Goal: Task Accomplishment & Management: Complete application form

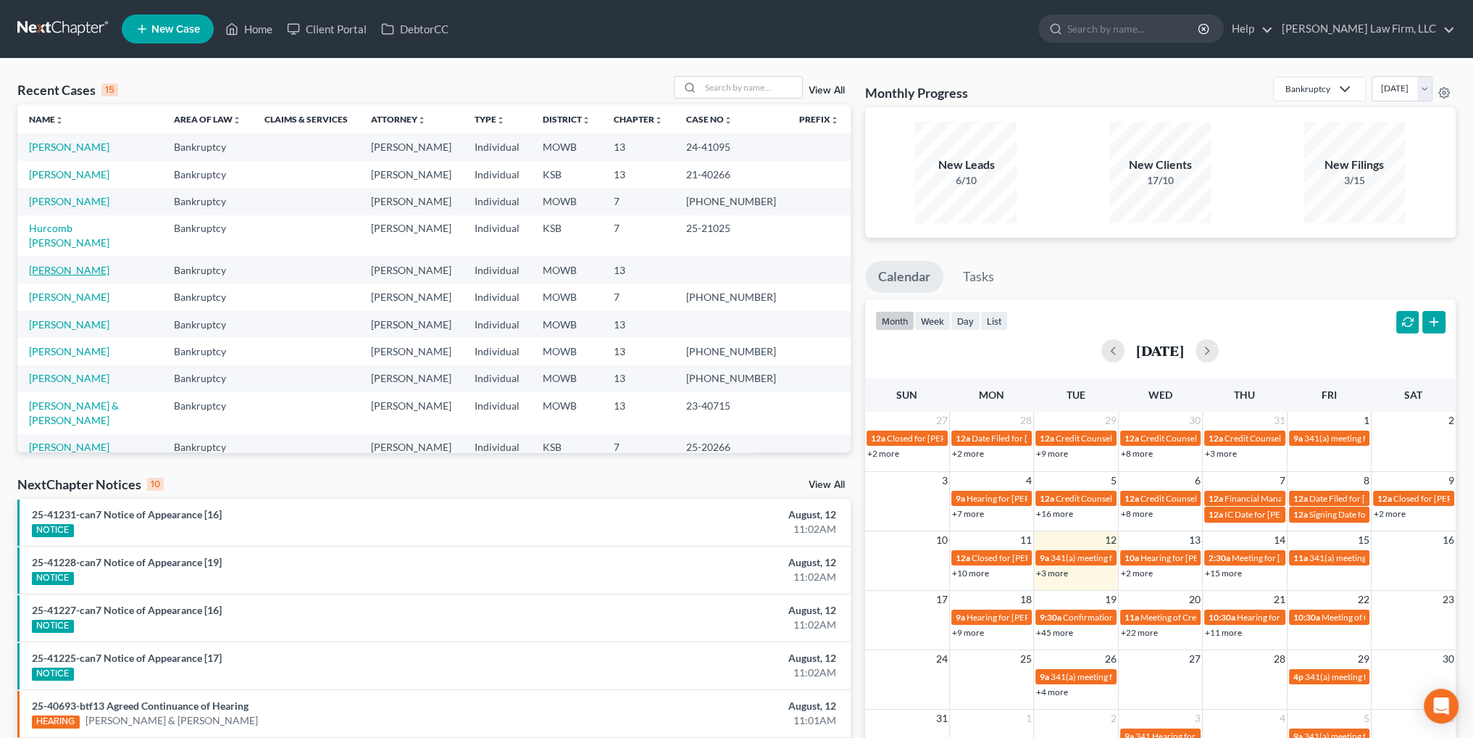
click at [52, 264] on link "[PERSON_NAME]" at bounding box center [69, 270] width 80 height 12
select select "4"
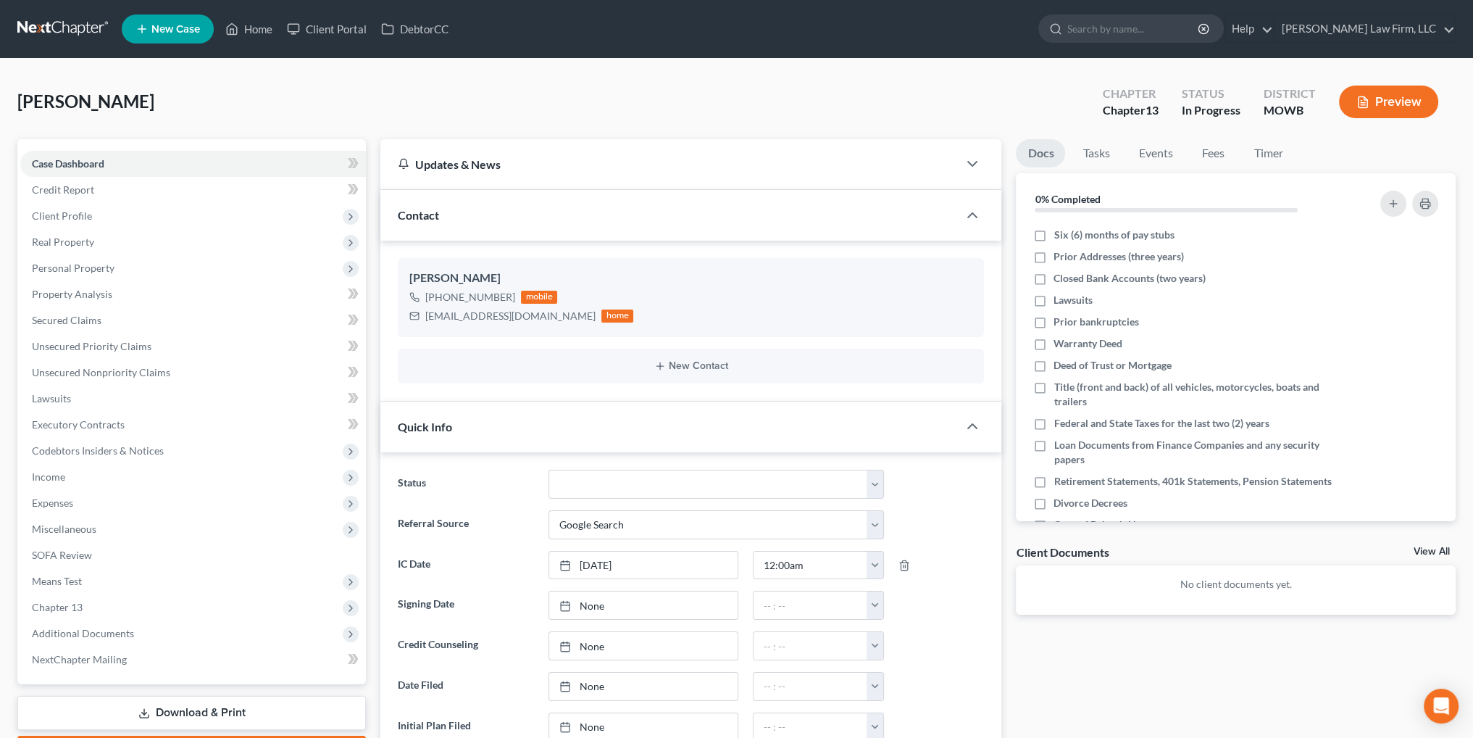
scroll to position [167, 0]
click at [67, 264] on span "Personal Property" at bounding box center [73, 268] width 83 height 12
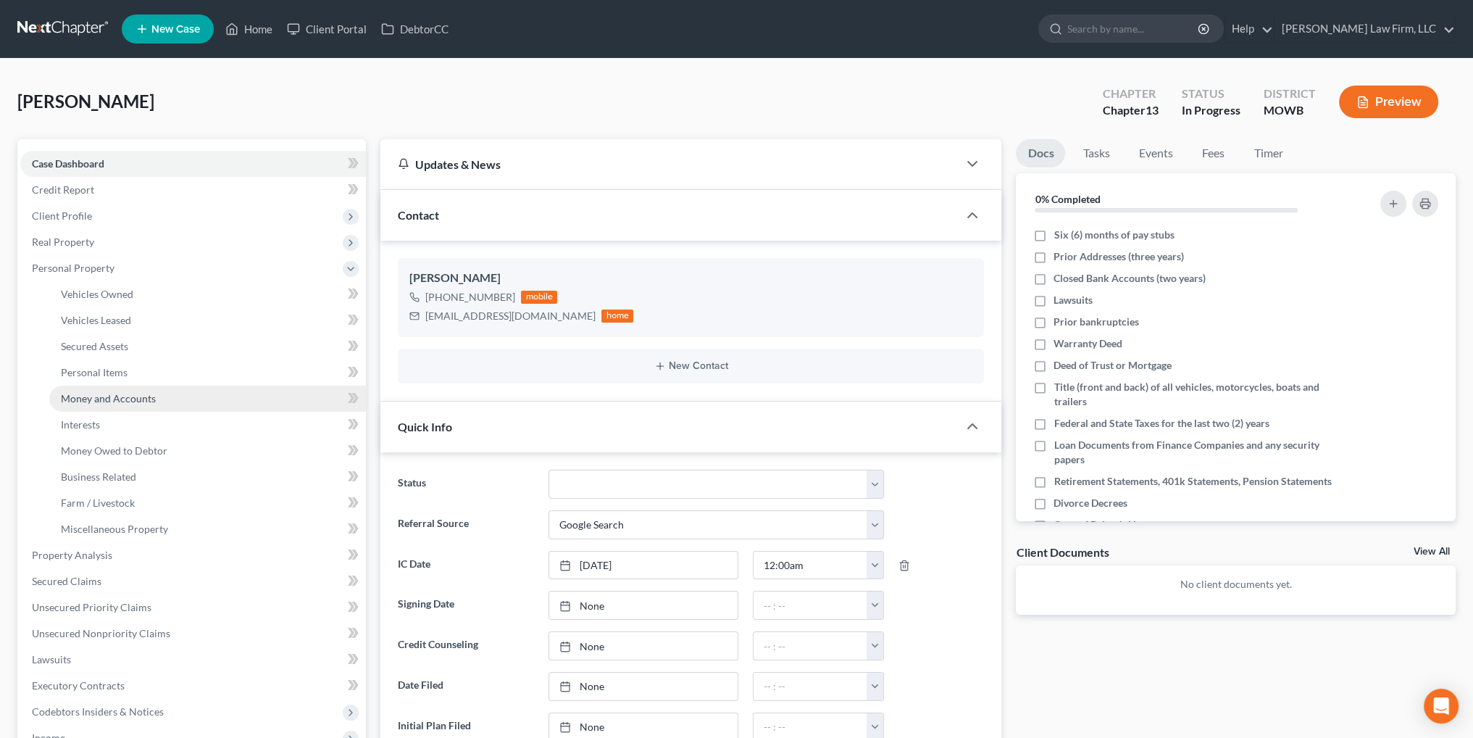
click at [105, 398] on span "Money and Accounts" at bounding box center [108, 398] width 95 height 12
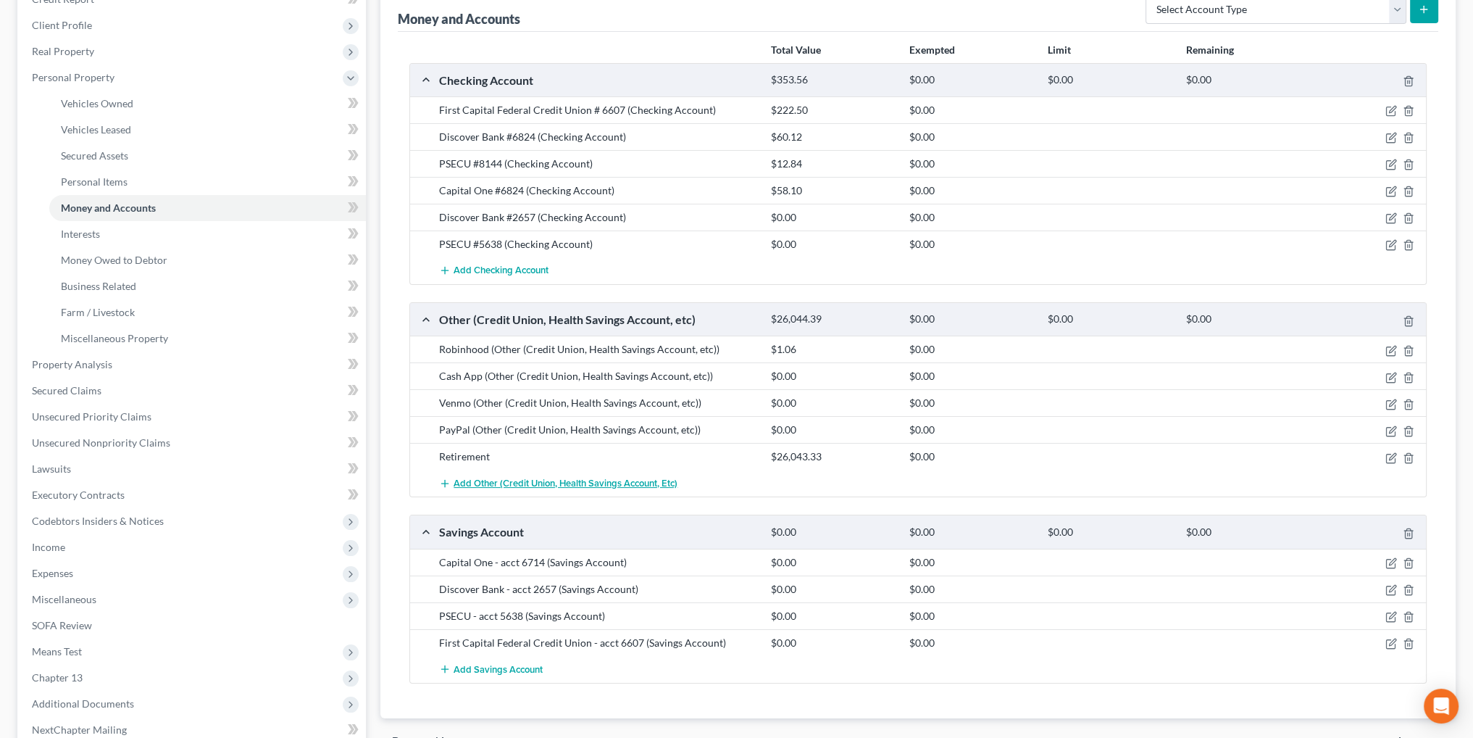
scroll to position [217, 0]
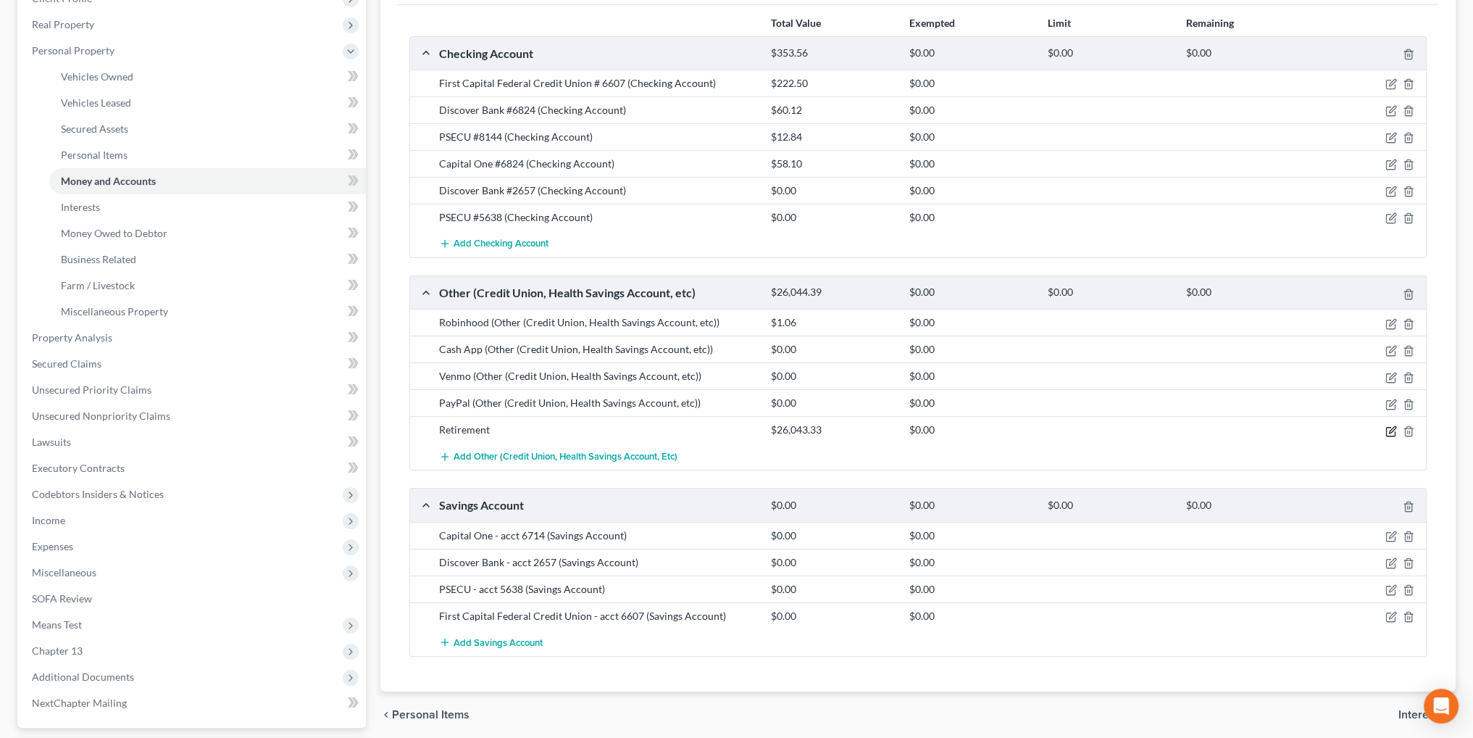
click at [1390, 428] on icon "button" at bounding box center [1392, 429] width 7 height 7
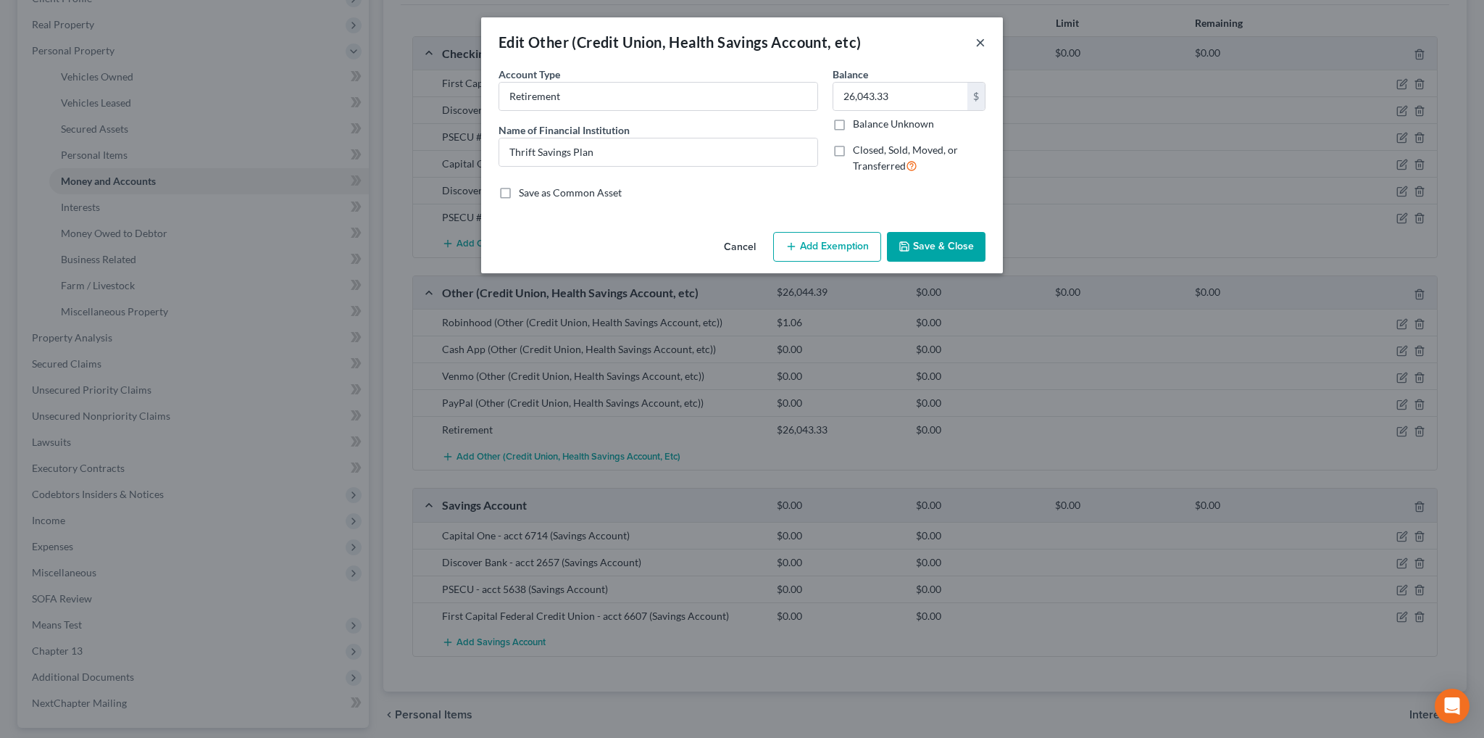
click at [978, 41] on button "×" at bounding box center [980, 41] width 10 height 17
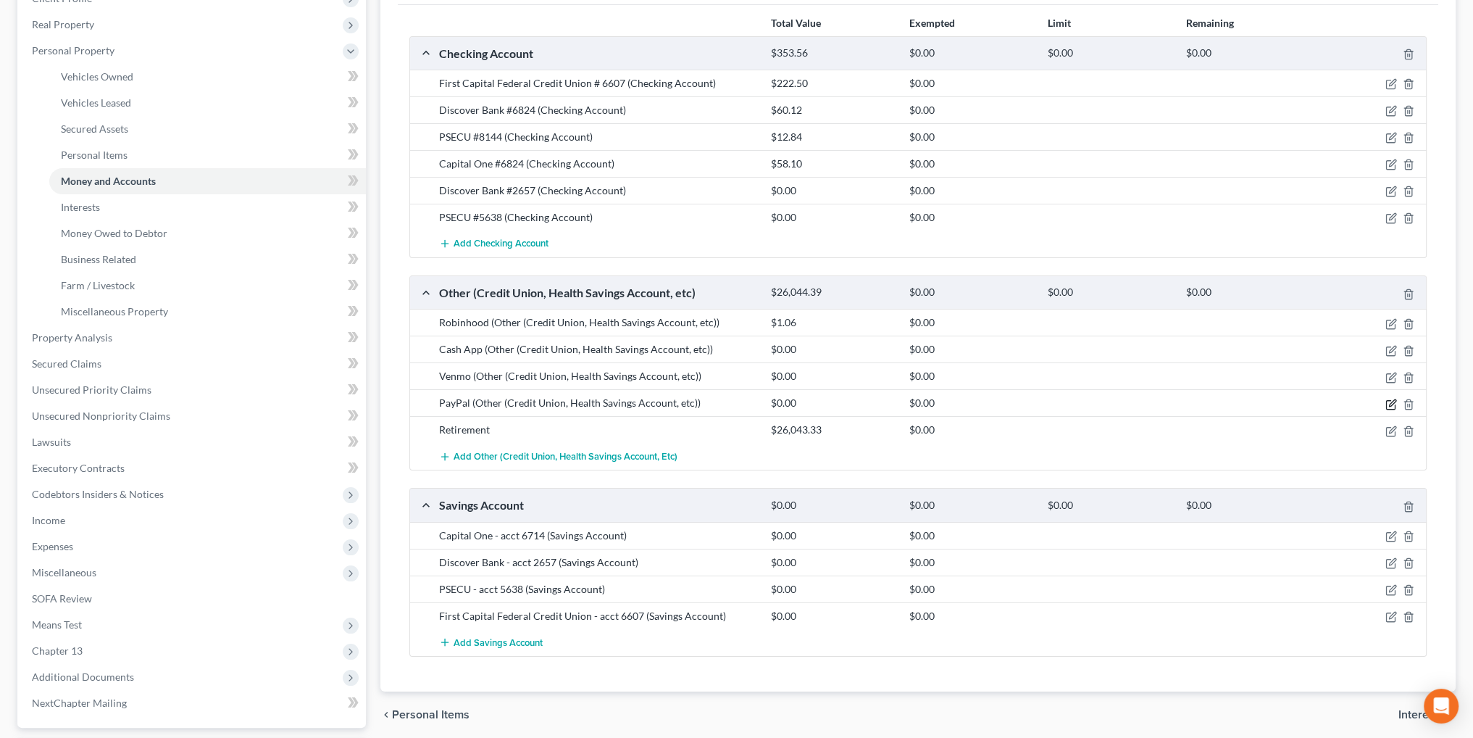
click at [1394, 399] on icon "button" at bounding box center [1392, 405] width 12 height 12
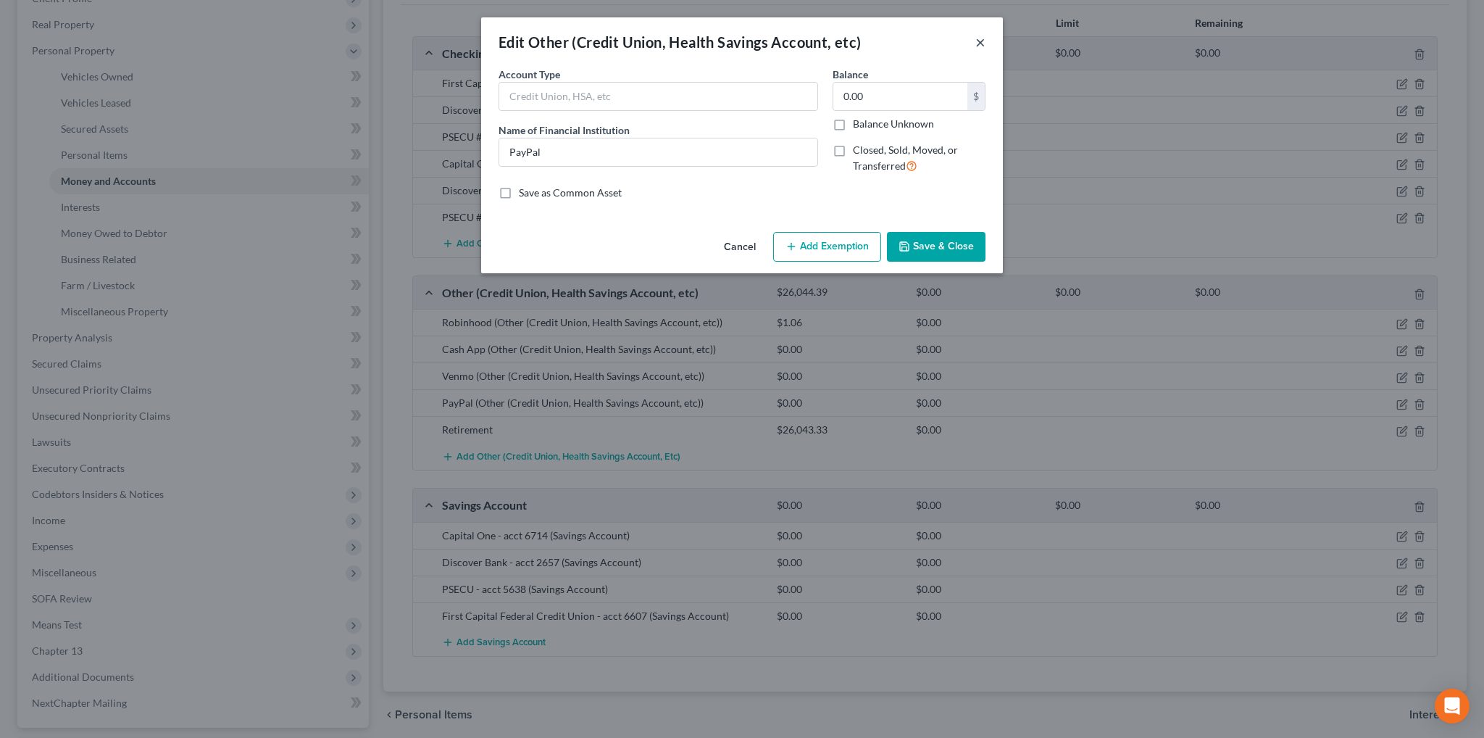
click at [978, 46] on button "×" at bounding box center [980, 41] width 10 height 17
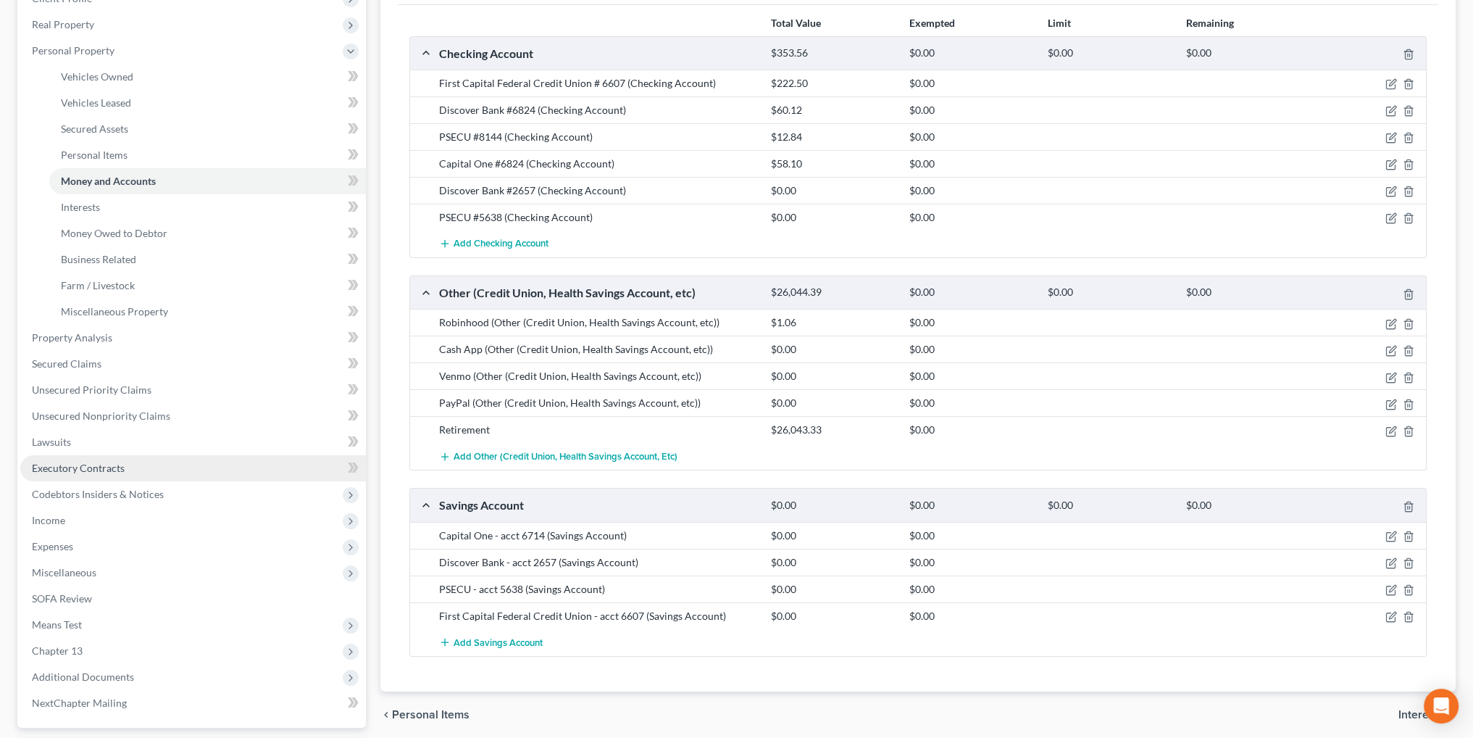
click at [67, 466] on span "Executory Contracts" at bounding box center [78, 468] width 93 height 12
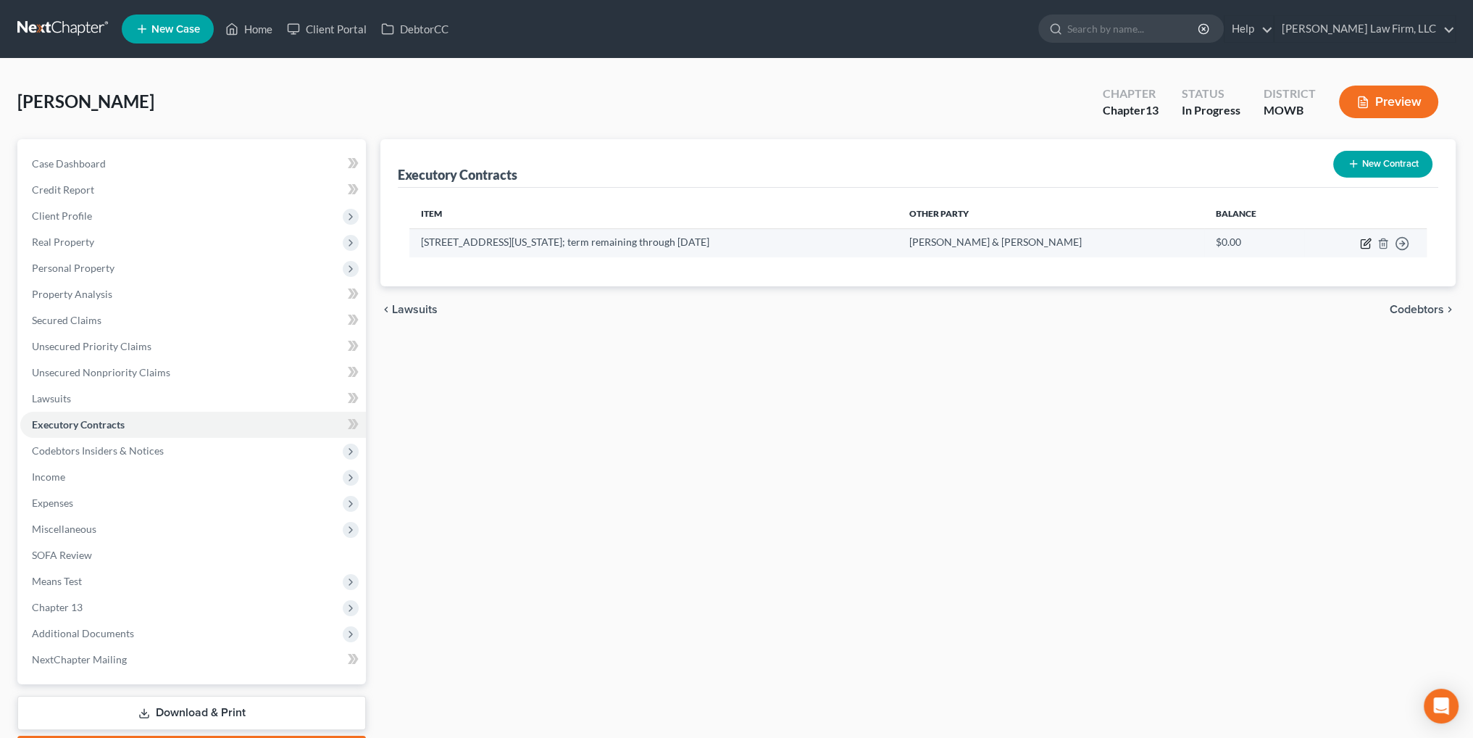
click at [1365, 244] on icon "button" at bounding box center [1367, 241] width 7 height 7
select select "3"
select select "26"
select select "0"
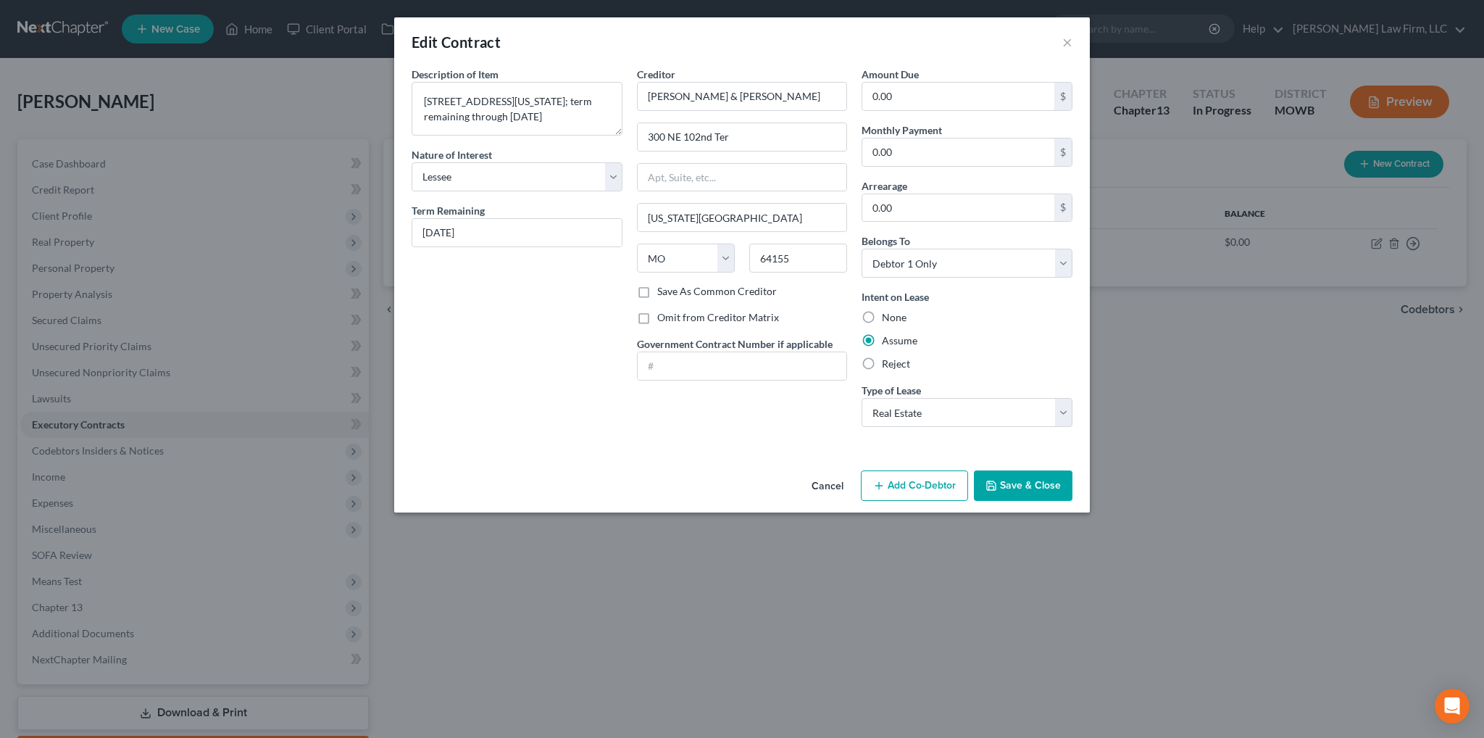
click at [836, 485] on button "Cancel" at bounding box center [827, 486] width 55 height 29
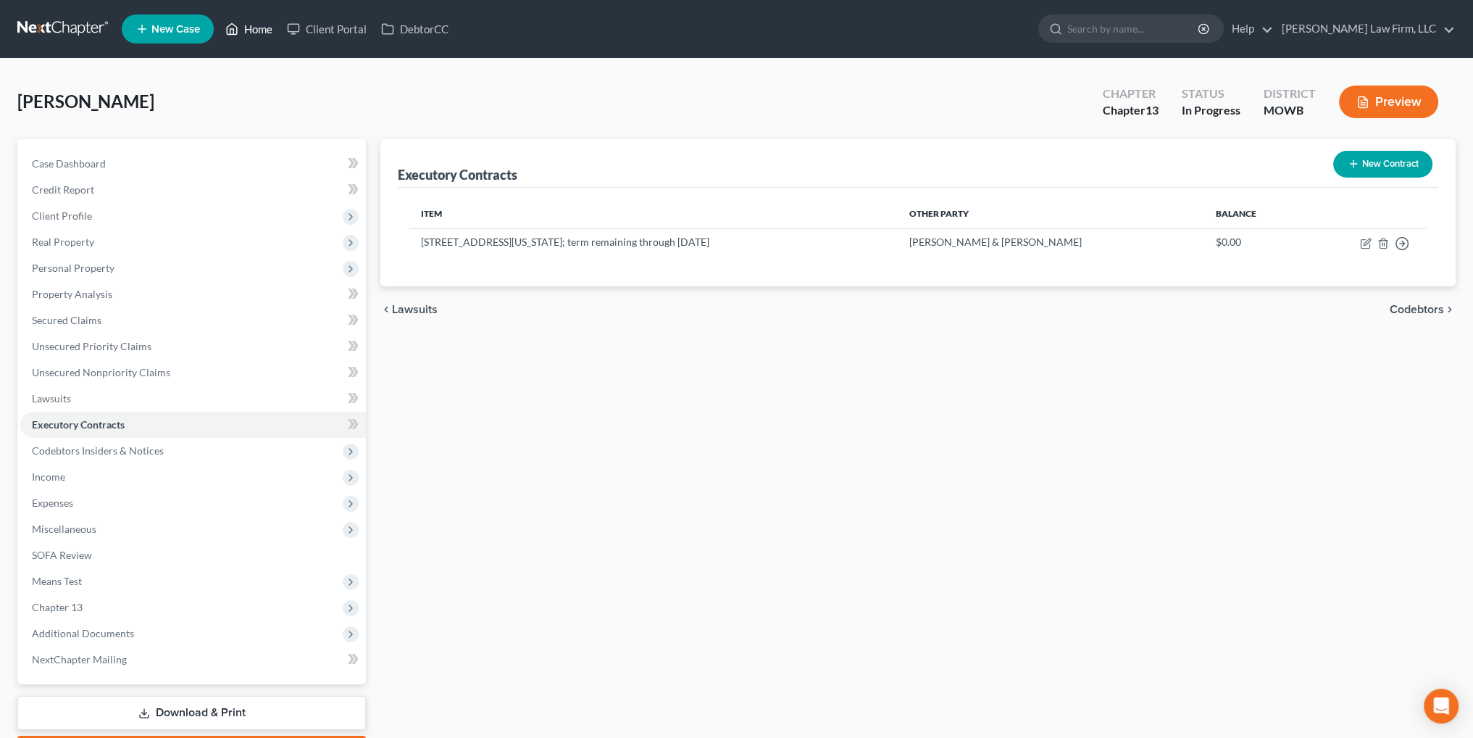
click at [278, 23] on link "Home" at bounding box center [249, 29] width 62 height 26
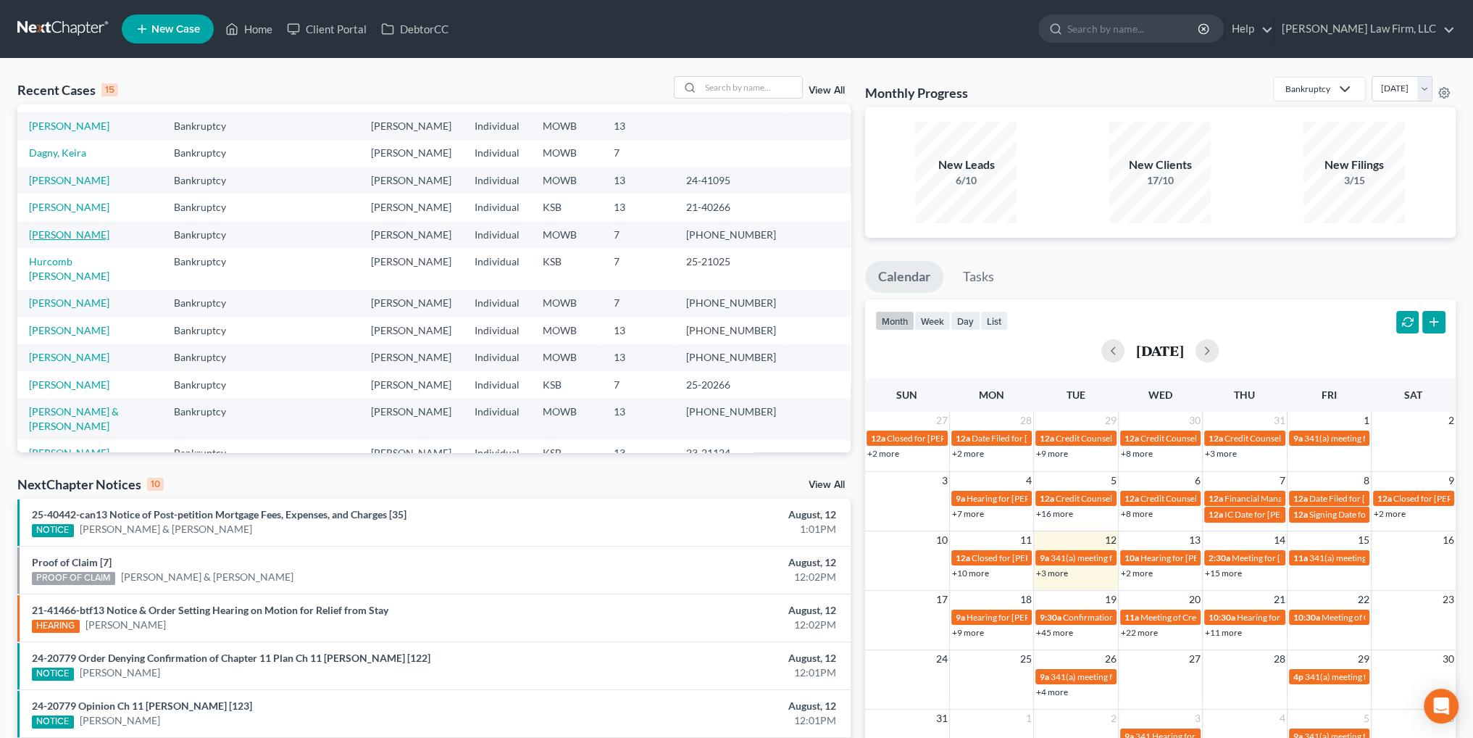
scroll to position [99, 0]
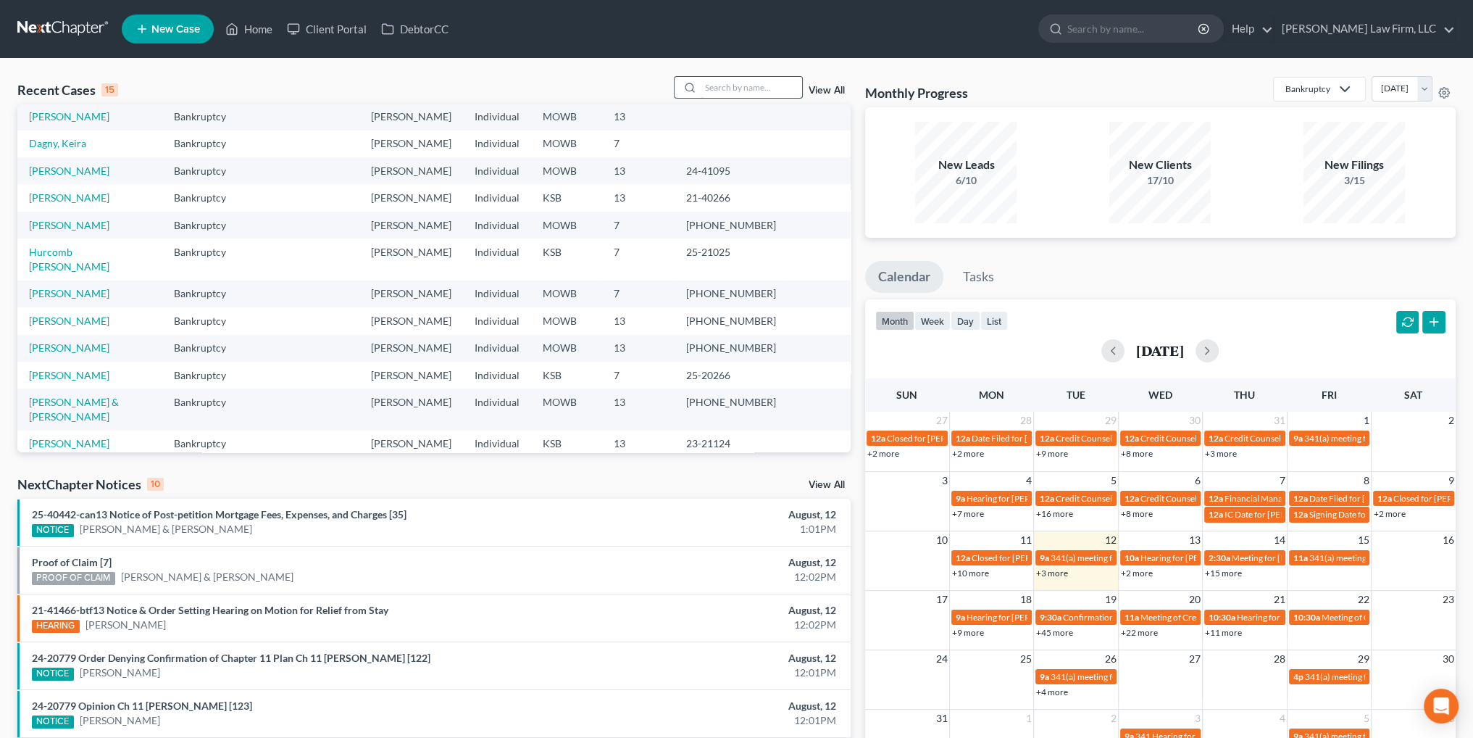
click at [751, 91] on input "search" at bounding box center [751, 87] width 101 height 21
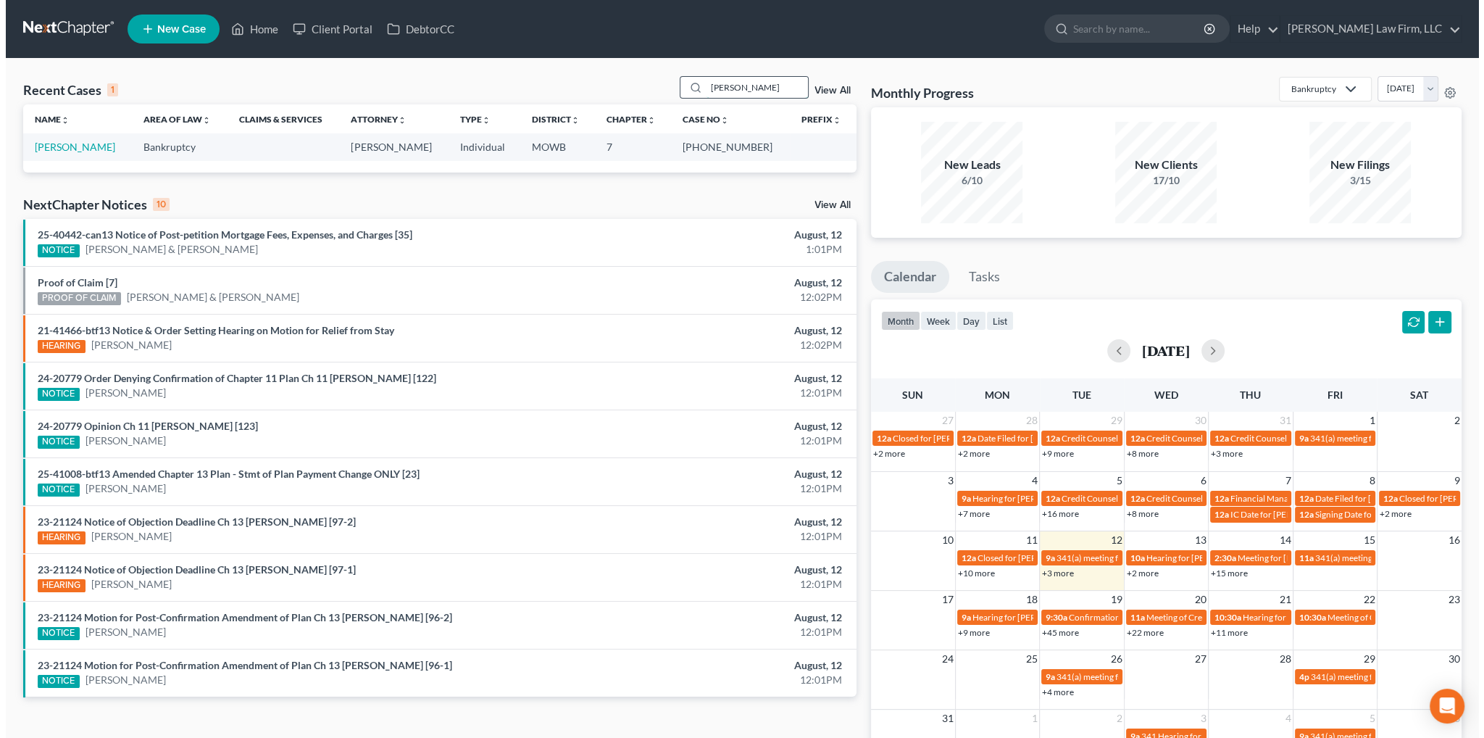
scroll to position [0, 0]
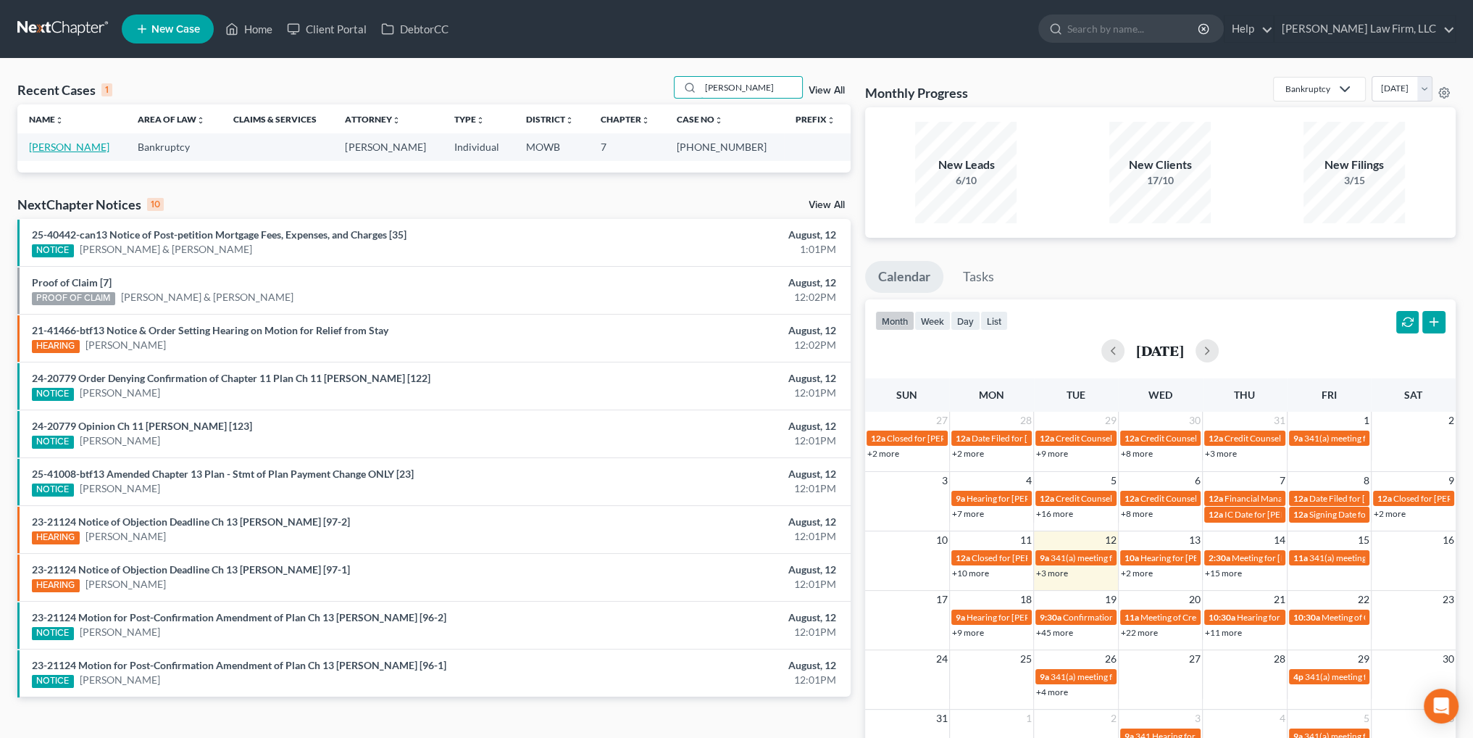
type input "[PERSON_NAME]"
click at [65, 146] on link "[PERSON_NAME]" at bounding box center [69, 147] width 80 height 12
select select "4"
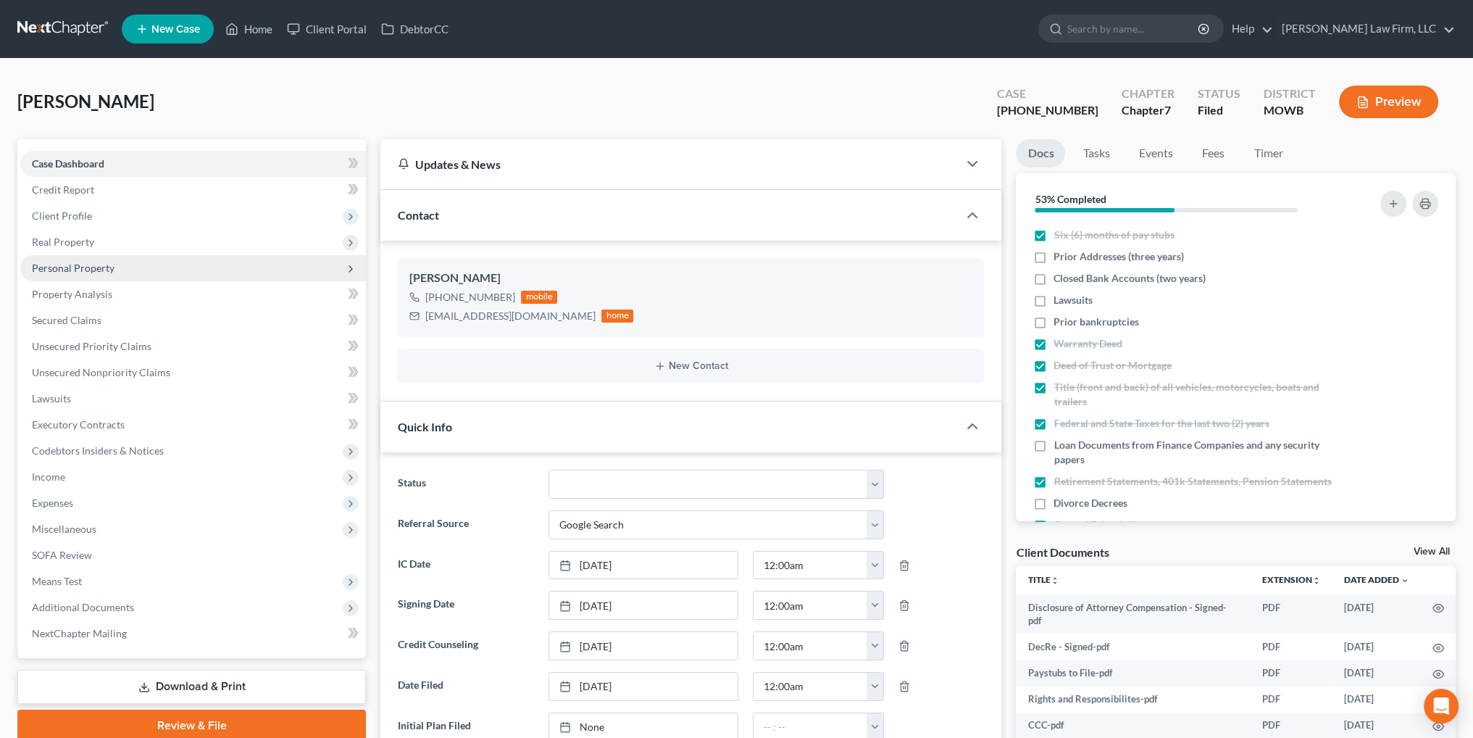
click at [75, 270] on span "Personal Property" at bounding box center [73, 268] width 83 height 12
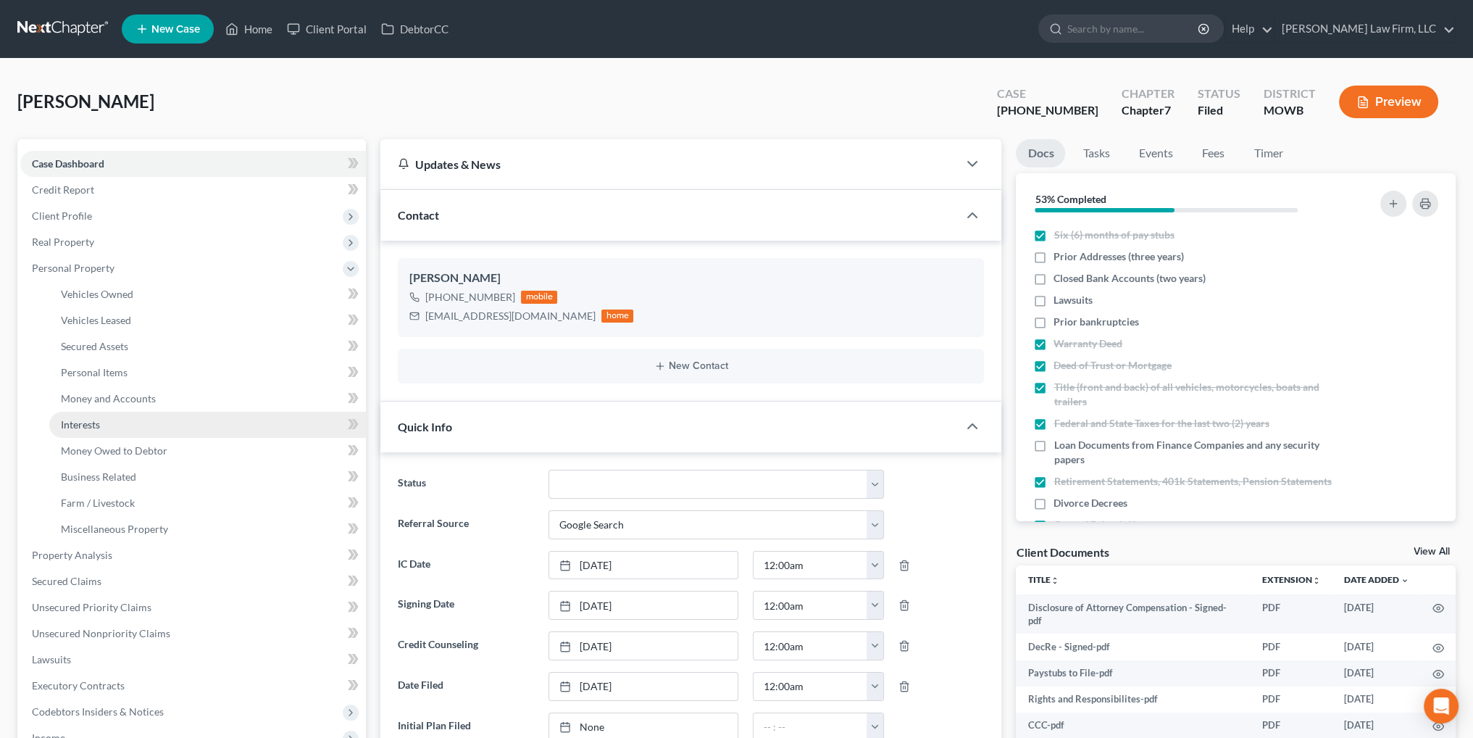
click at [107, 412] on link "Interests" at bounding box center [207, 425] width 317 height 26
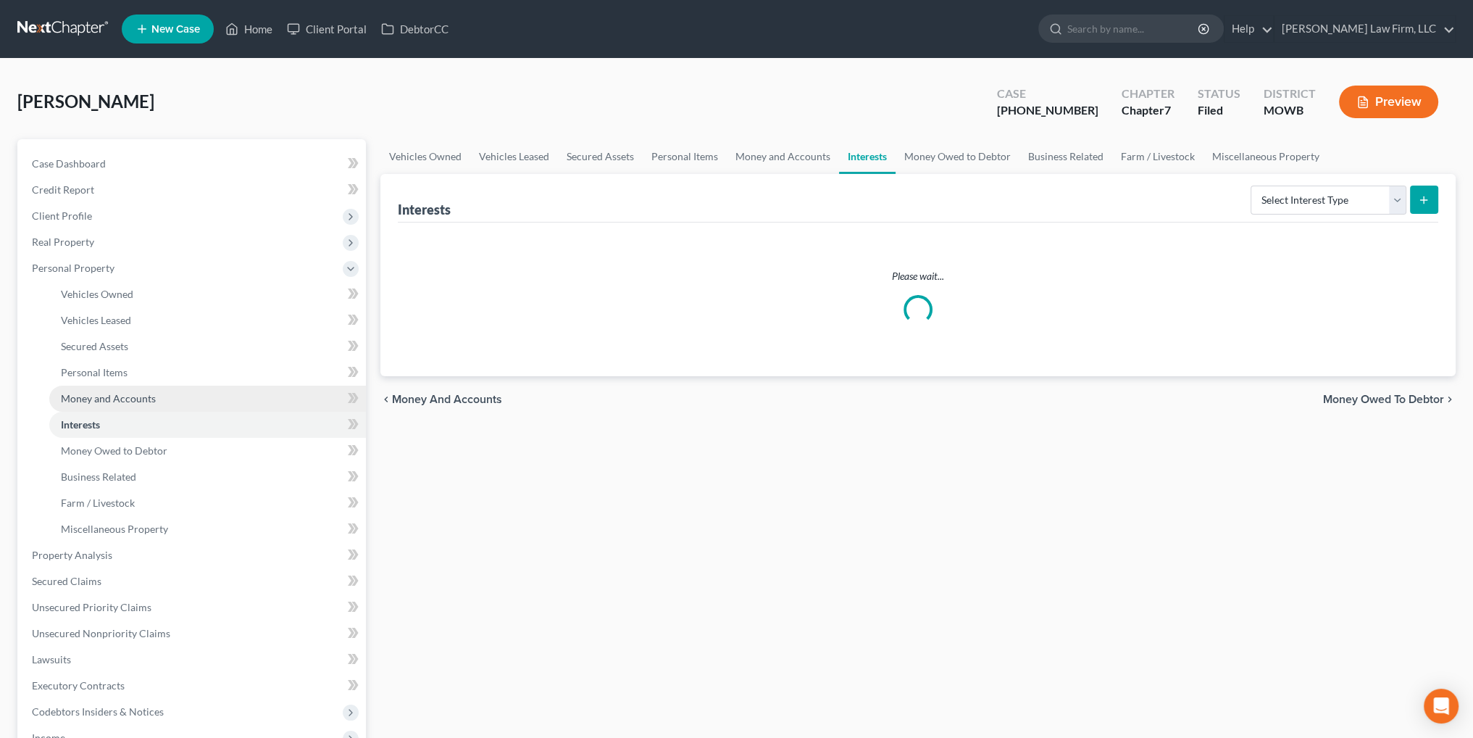
click at [119, 395] on span "Money and Accounts" at bounding box center [108, 398] width 95 height 12
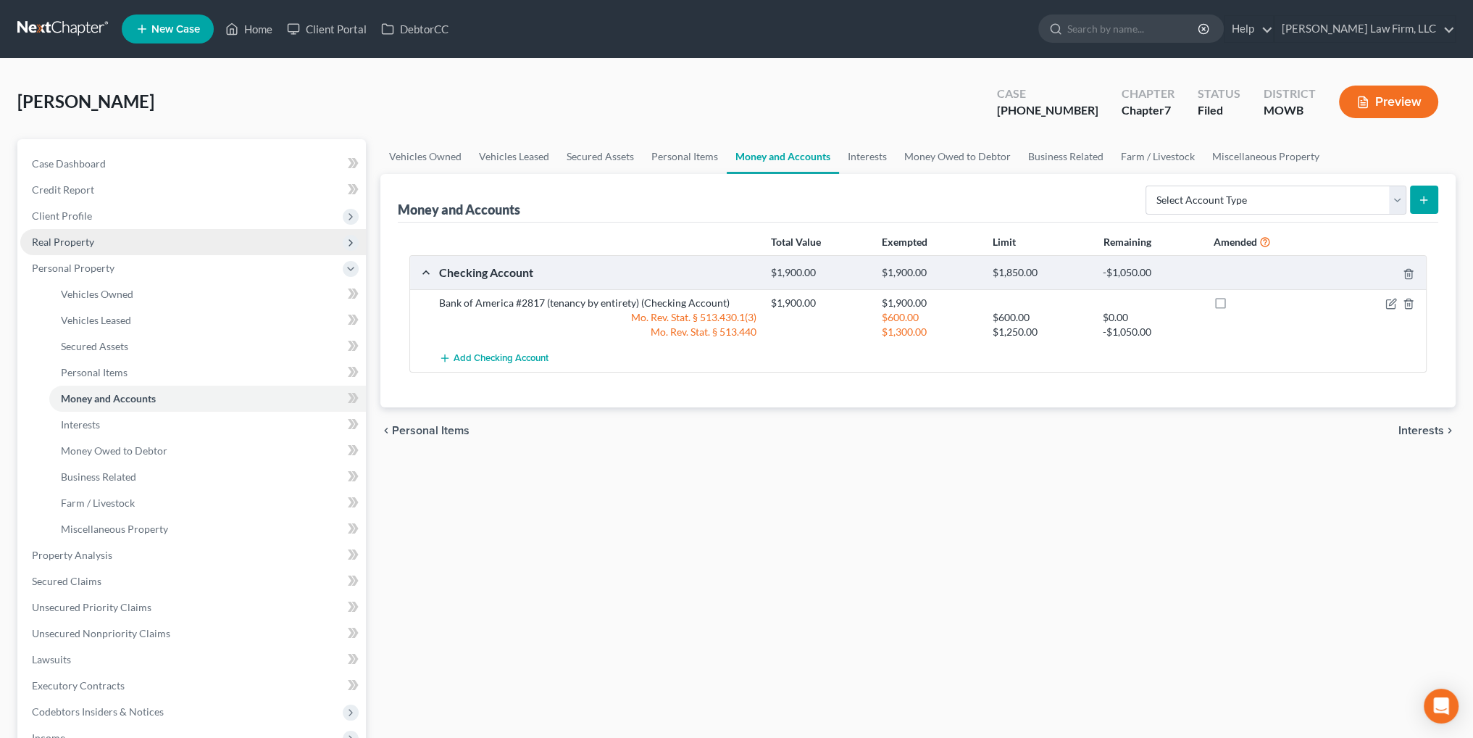
click at [78, 241] on span "Real Property" at bounding box center [63, 242] width 62 height 12
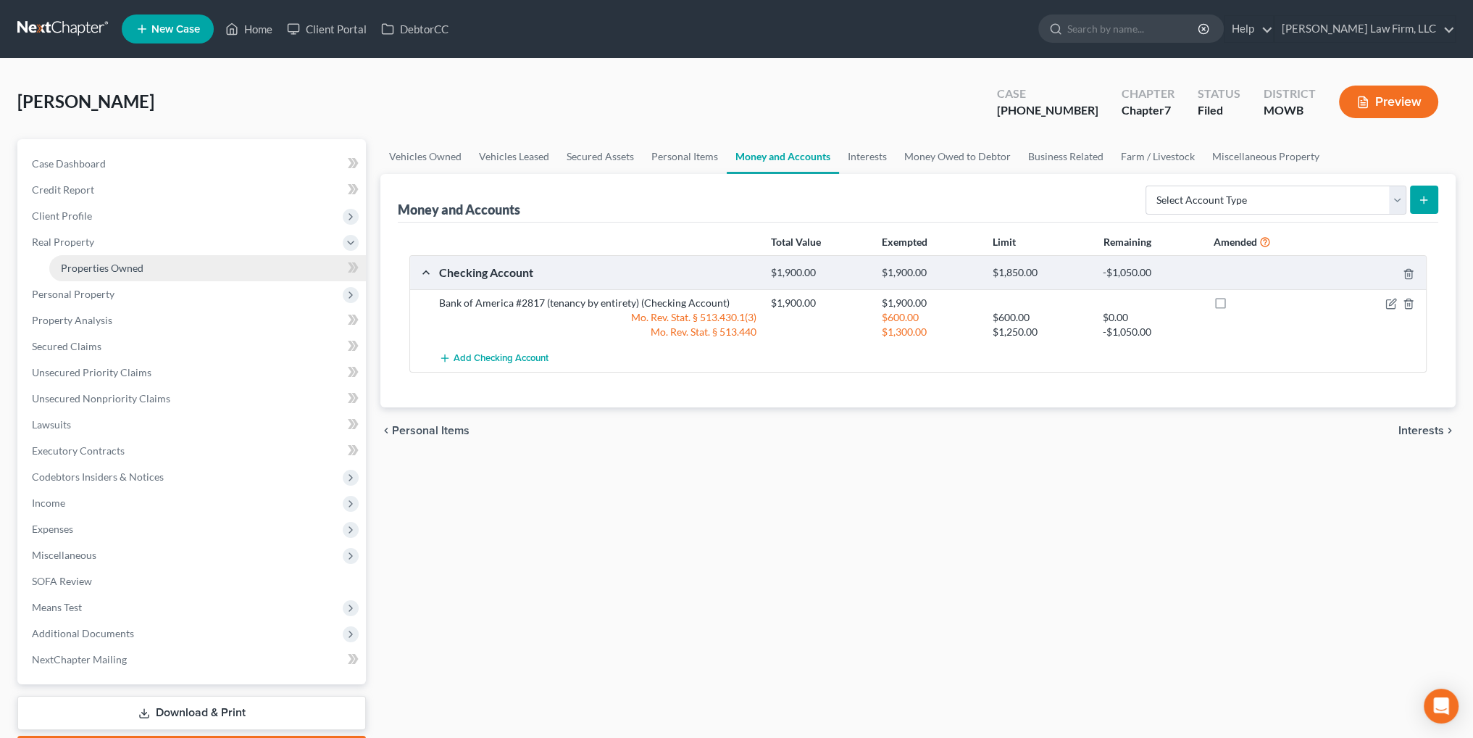
click at [99, 265] on span "Properties Owned" at bounding box center [102, 268] width 83 height 12
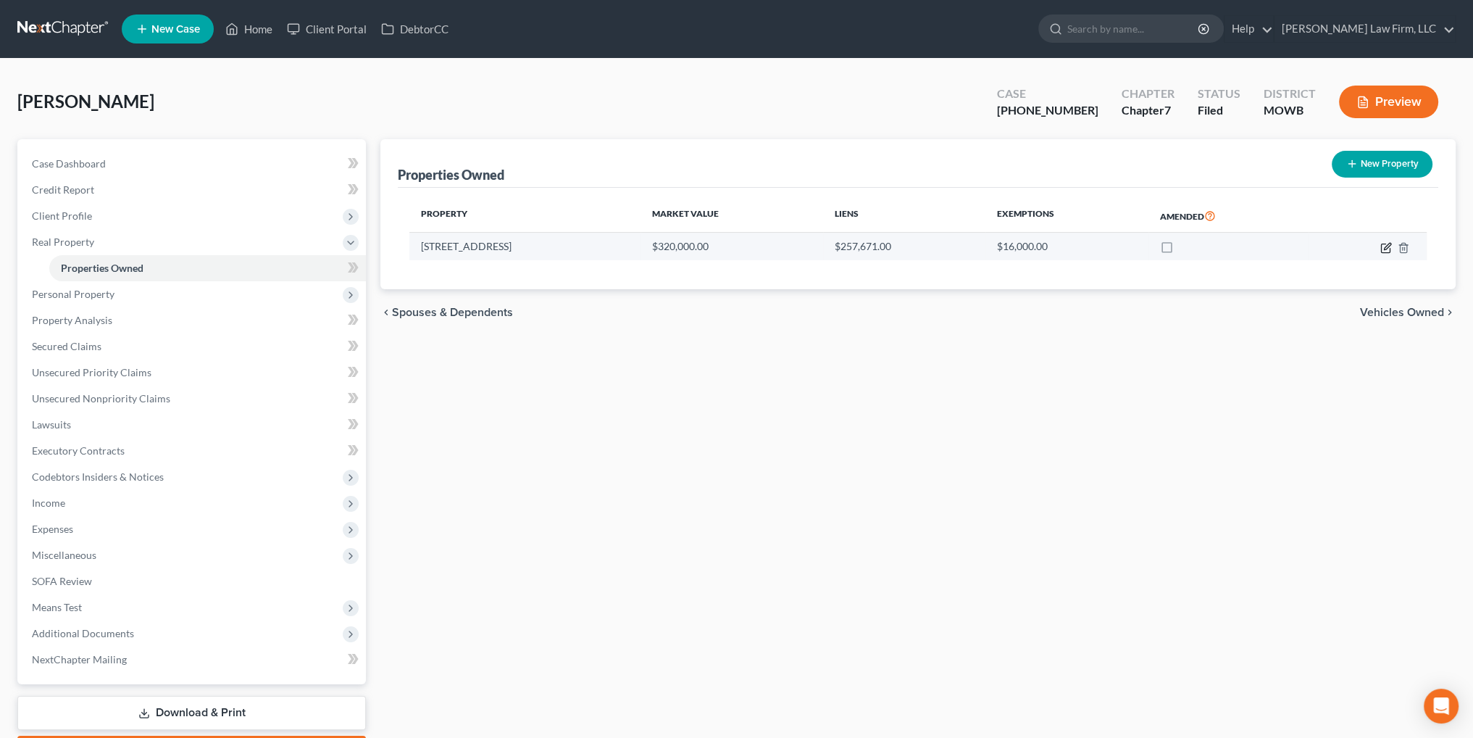
click at [1382, 245] on icon "button" at bounding box center [1386, 248] width 12 height 12
select select "26"
select select "3"
select select "5"
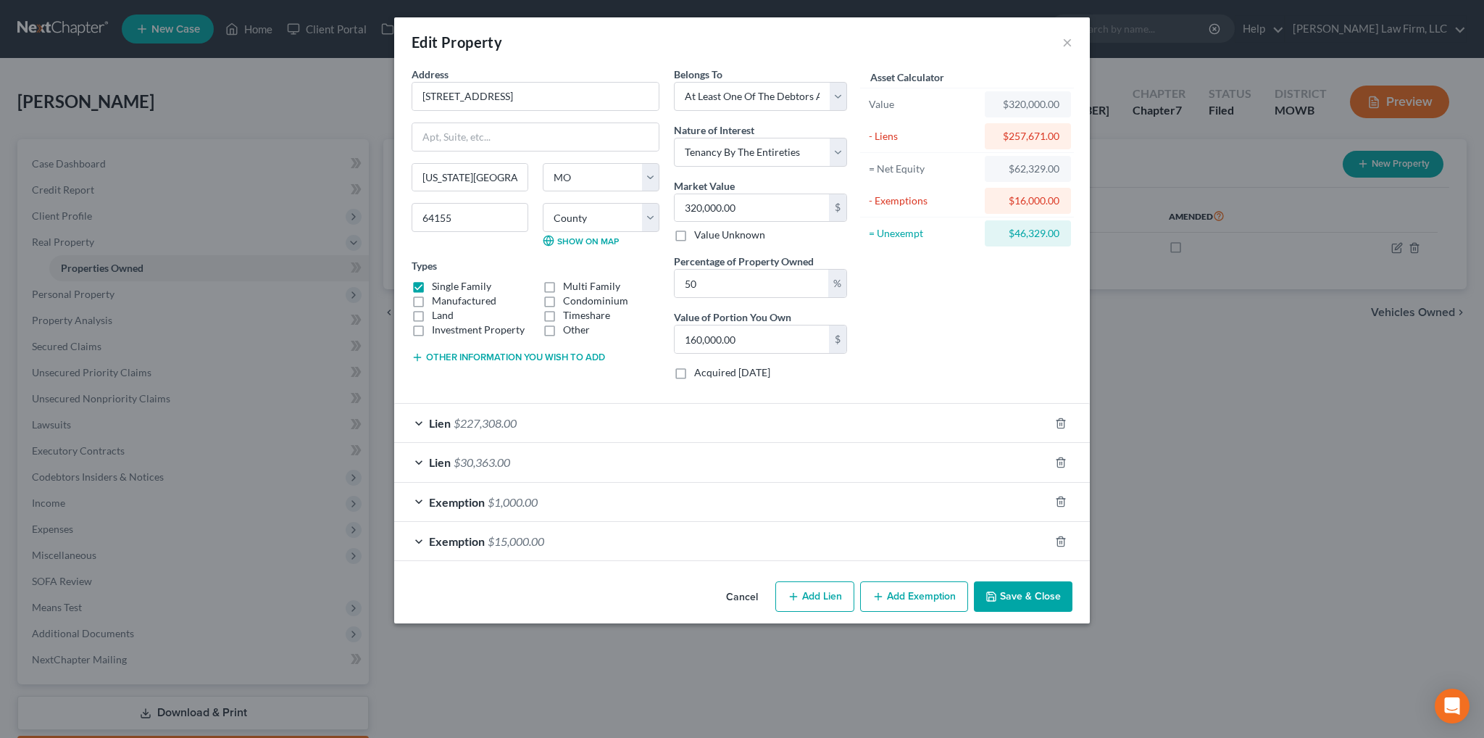
click at [496, 421] on span "$227,308.00" at bounding box center [485, 423] width 63 height 14
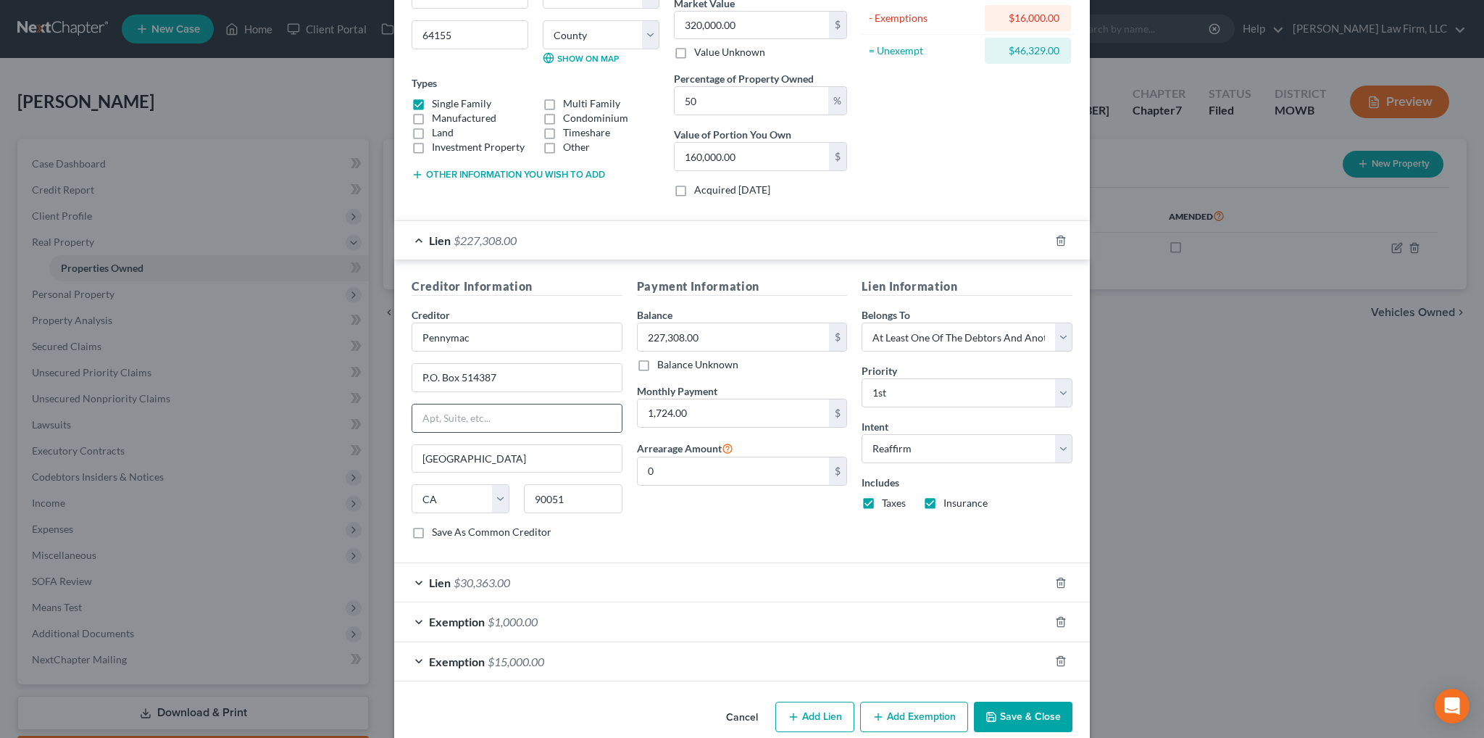
scroll to position [202, 0]
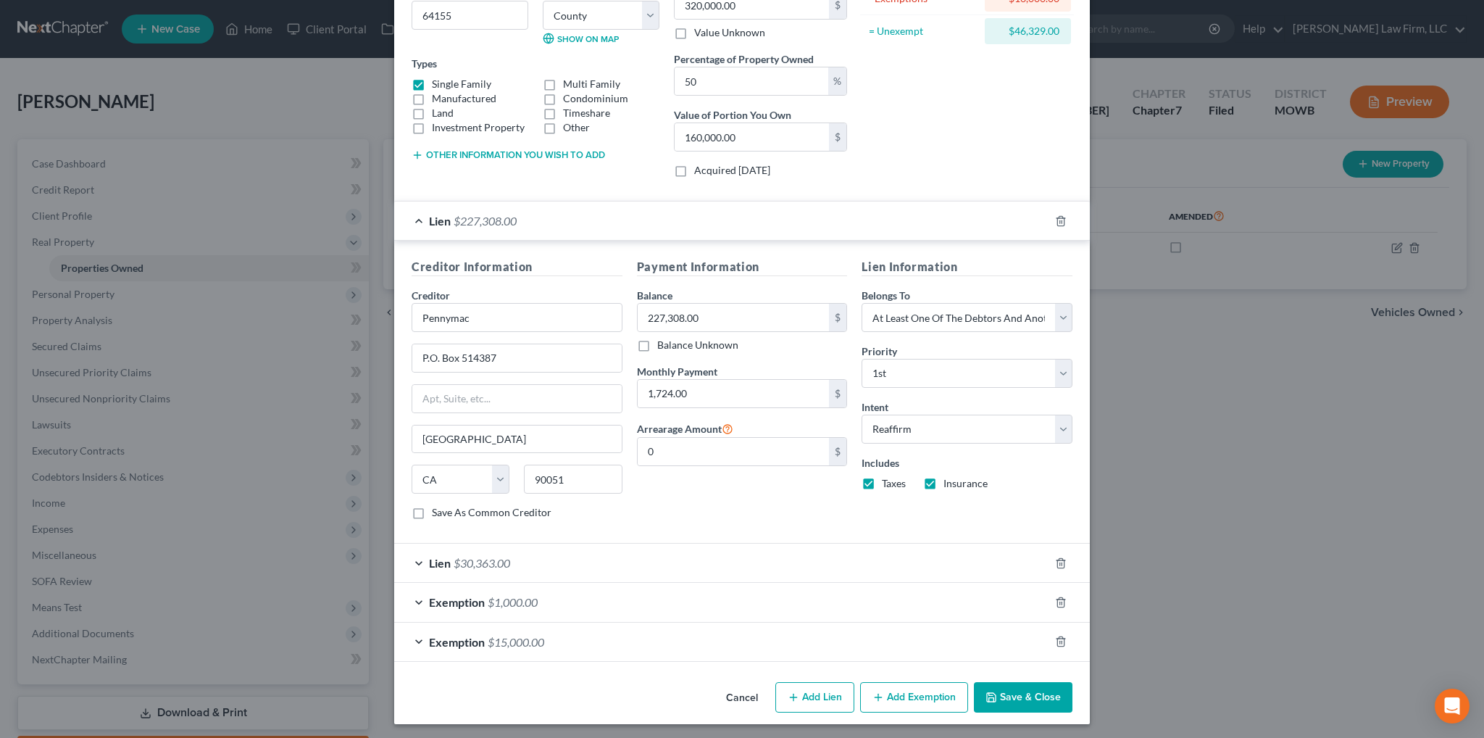
click at [476, 559] on span "$30,363.00" at bounding box center [482, 563] width 57 height 14
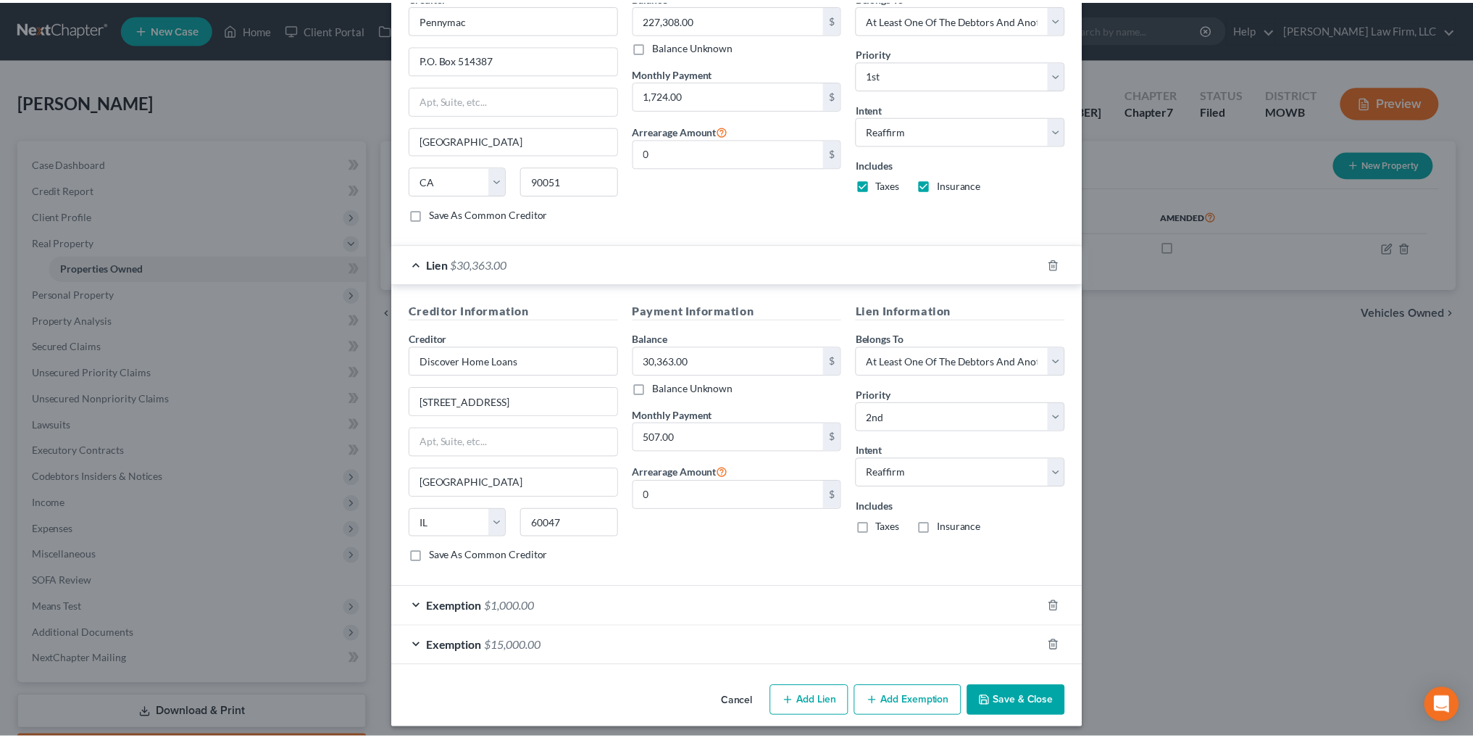
scroll to position [503, 0]
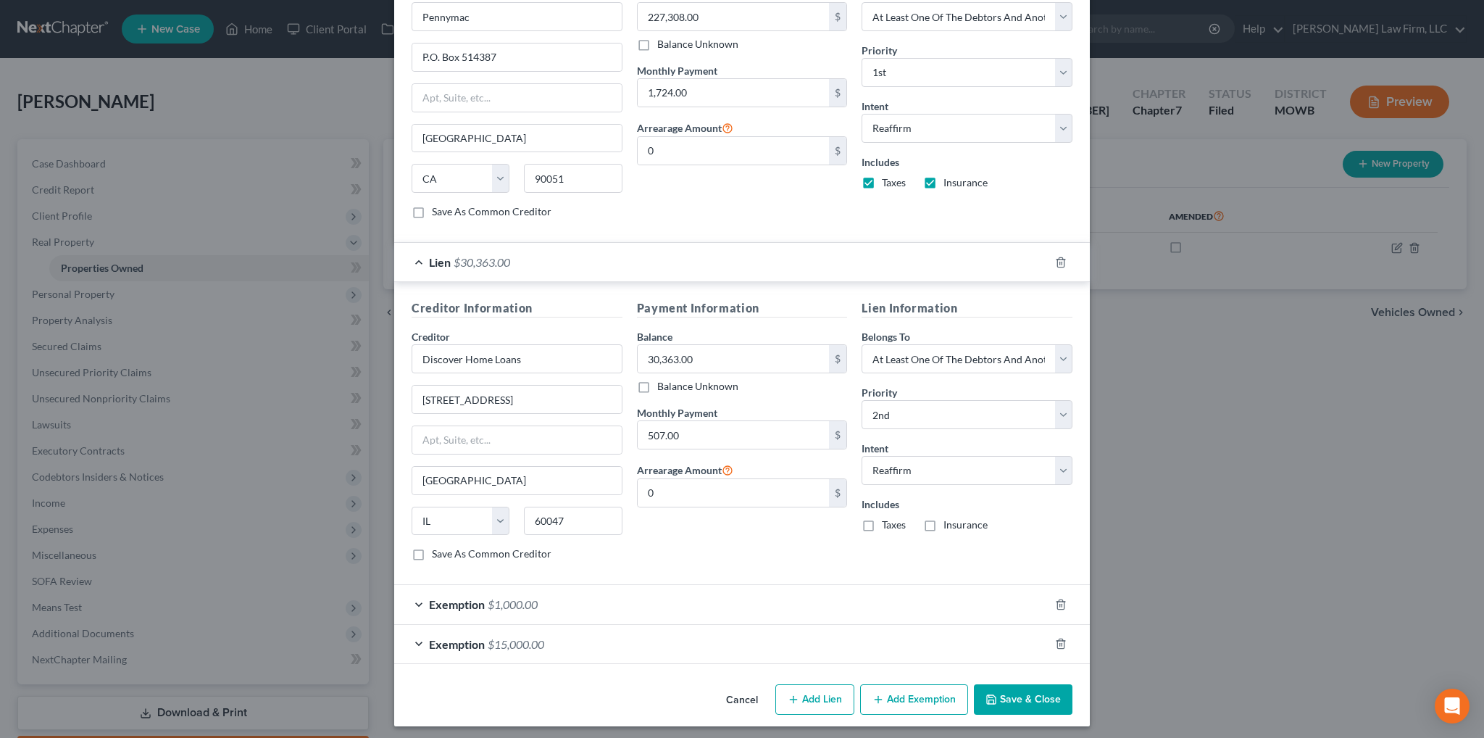
click at [741, 693] on button "Cancel" at bounding box center [742, 700] width 55 height 29
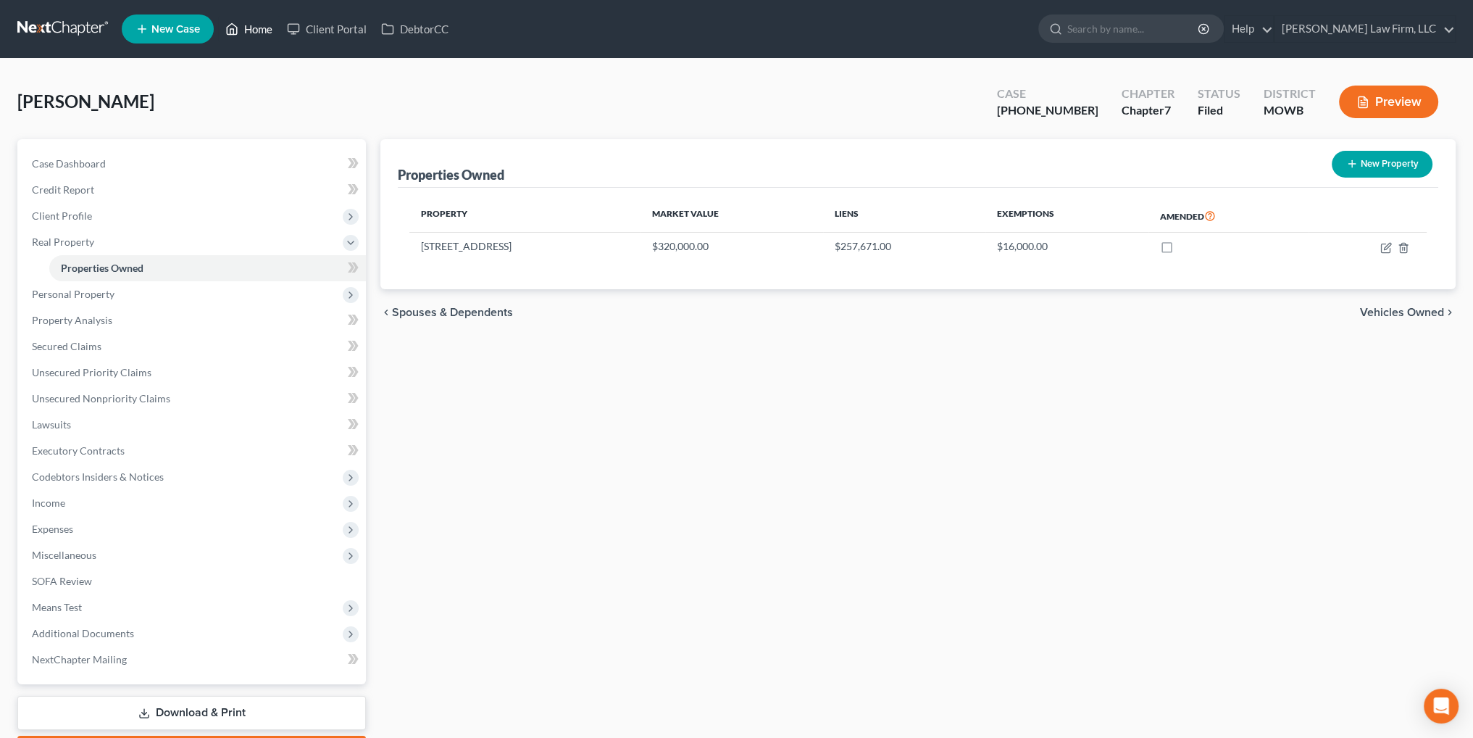
click at [238, 31] on icon at bounding box center [231, 28] width 13 height 17
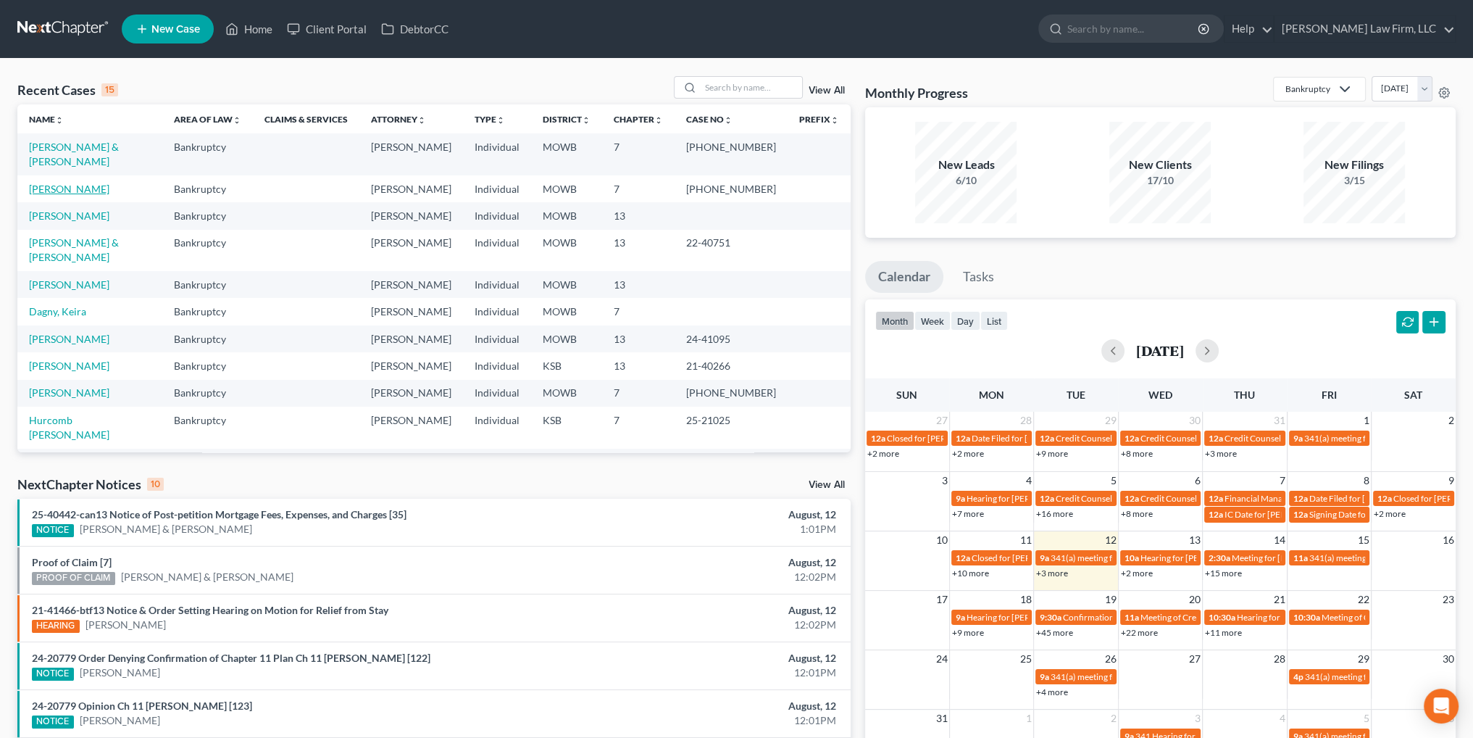
click at [55, 185] on link "[PERSON_NAME]" at bounding box center [69, 189] width 80 height 12
select select "4"
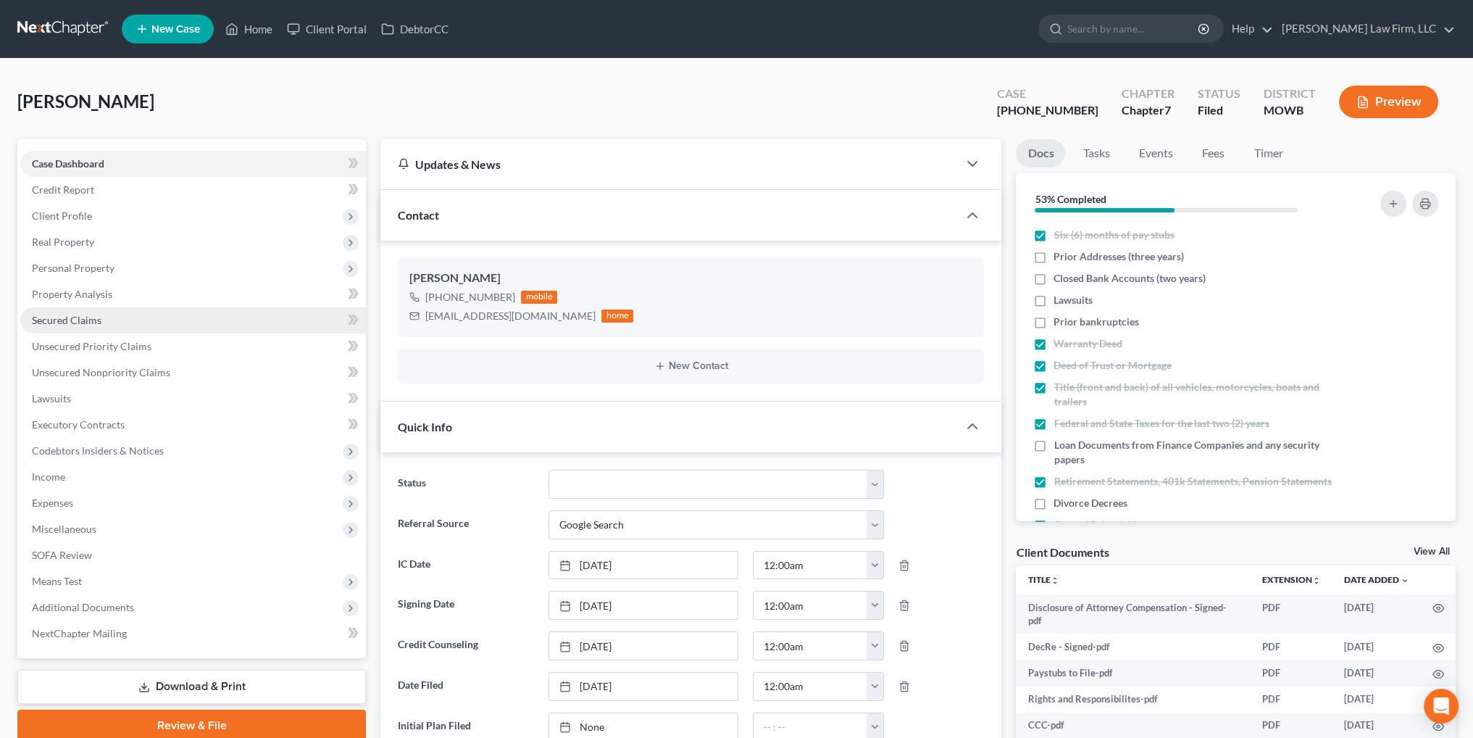
drag, startPoint x: 78, startPoint y: 264, endPoint x: 71, endPoint y: 310, distance: 46.2
click at [78, 264] on span "Personal Property" at bounding box center [73, 268] width 83 height 12
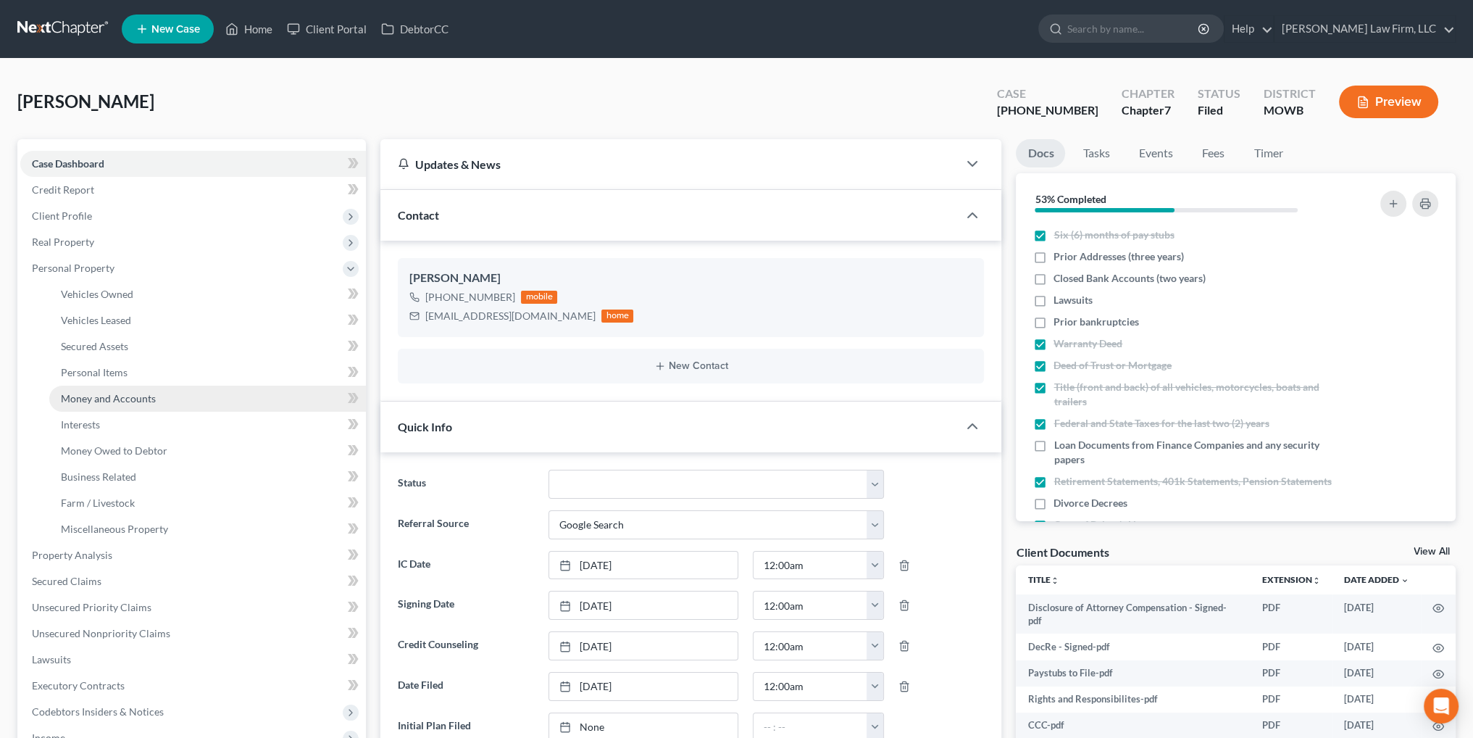
click at [78, 395] on span "Money and Accounts" at bounding box center [108, 398] width 95 height 12
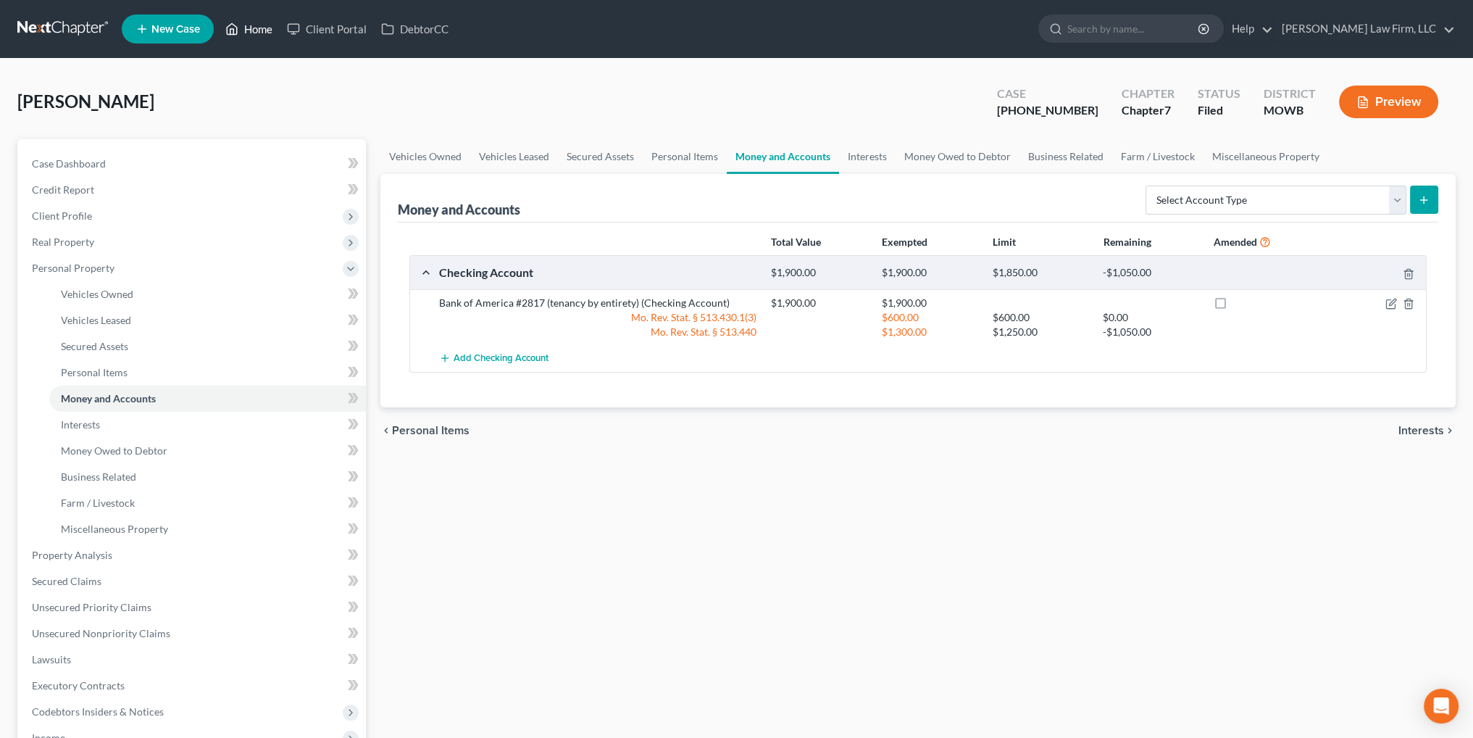
click at [243, 27] on link "Home" at bounding box center [249, 29] width 62 height 26
